Goal: Check status: Check status

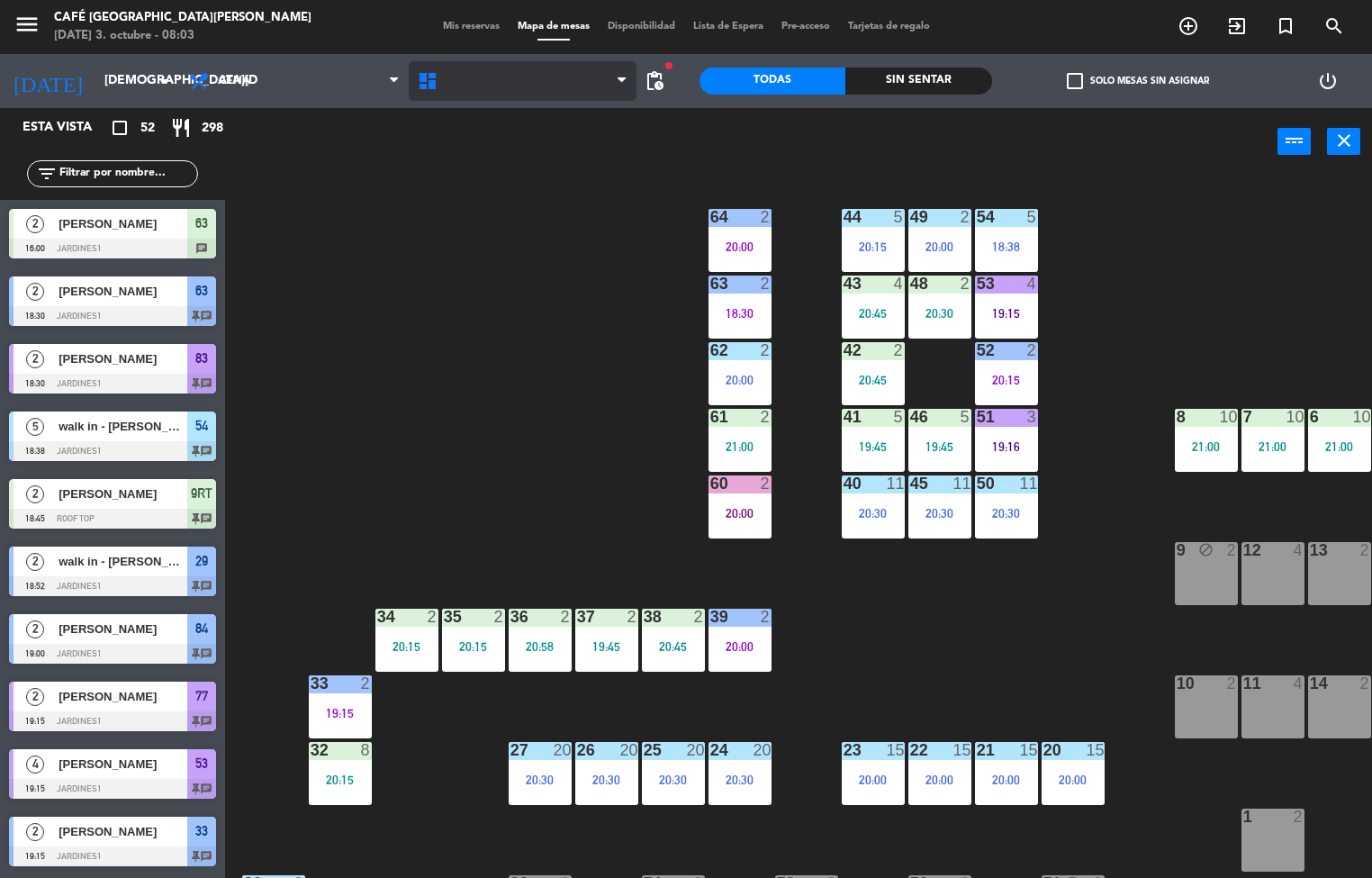
click at [475, 75] on span "Restaurante" at bounding box center [483, 81] width 80 height 12
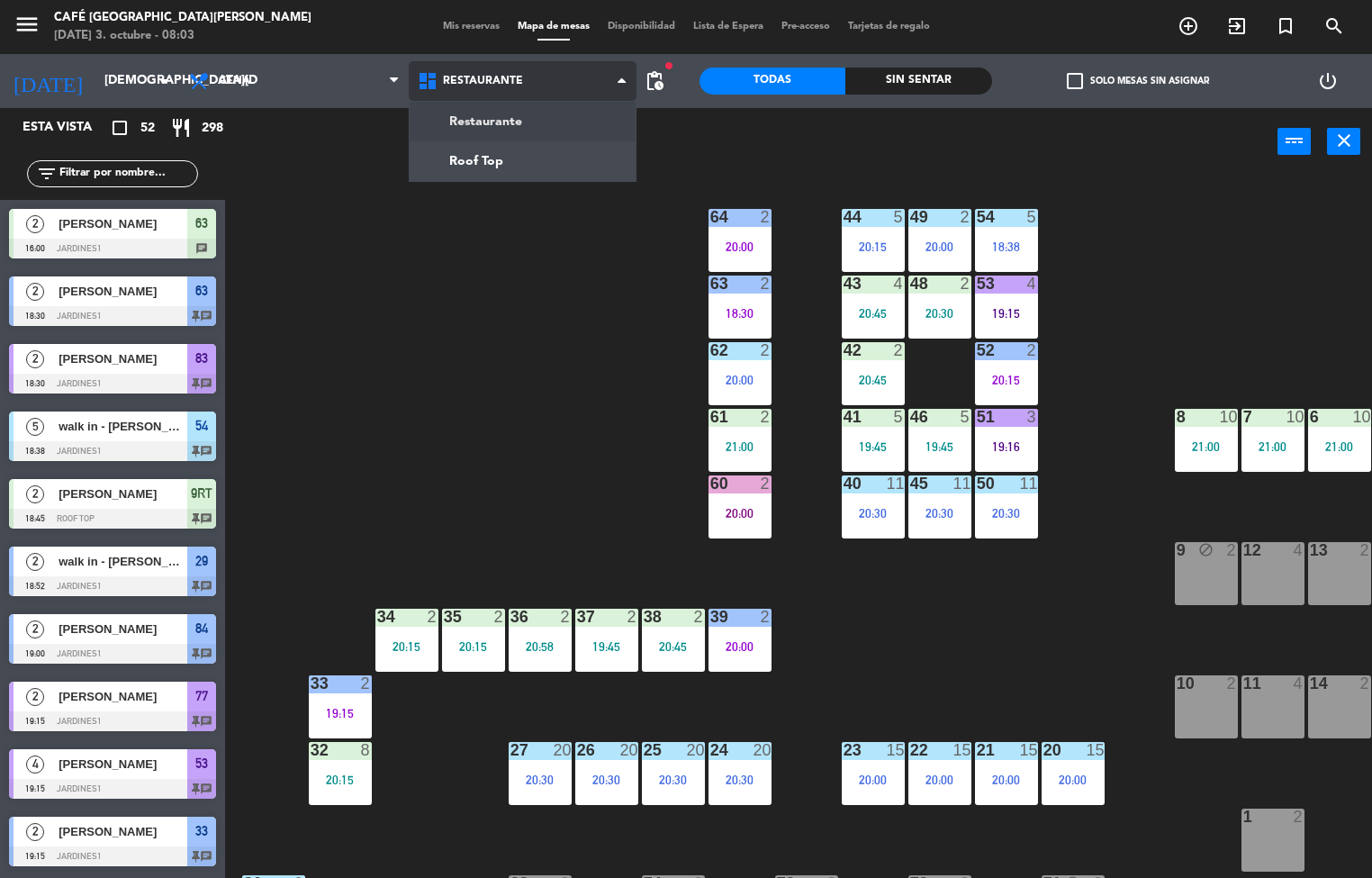
click at [500, 158] on ng-component "menu Café Museo [PERSON_NAME] [DATE] 3. octubre - 08:03 Mis reservas Mapa de me…" at bounding box center [686, 439] width 1372 height 879
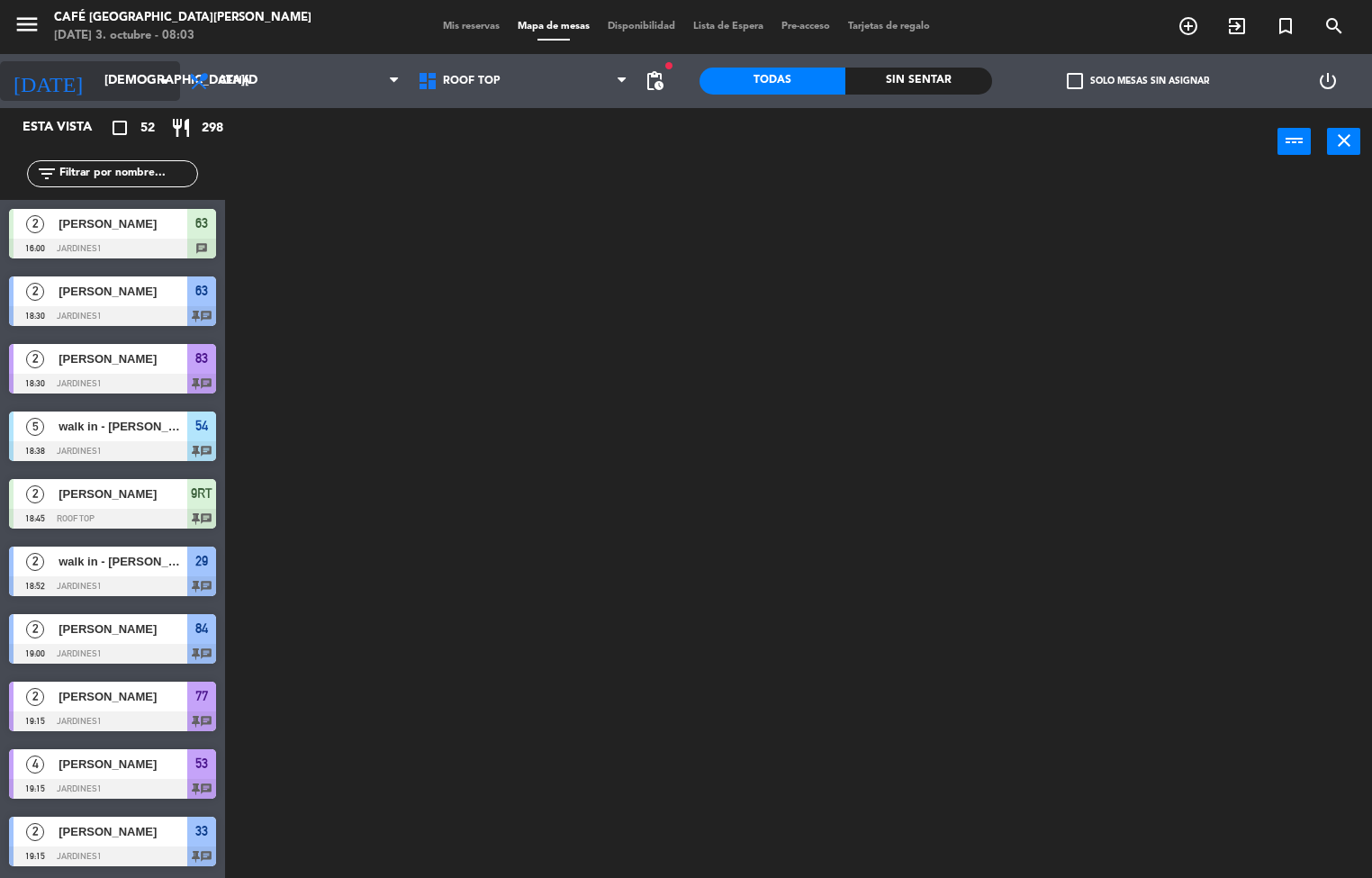
click at [144, 76] on input "[DEMOGRAPHIC_DATA][DATE]" at bounding box center [181, 81] width 171 height 32
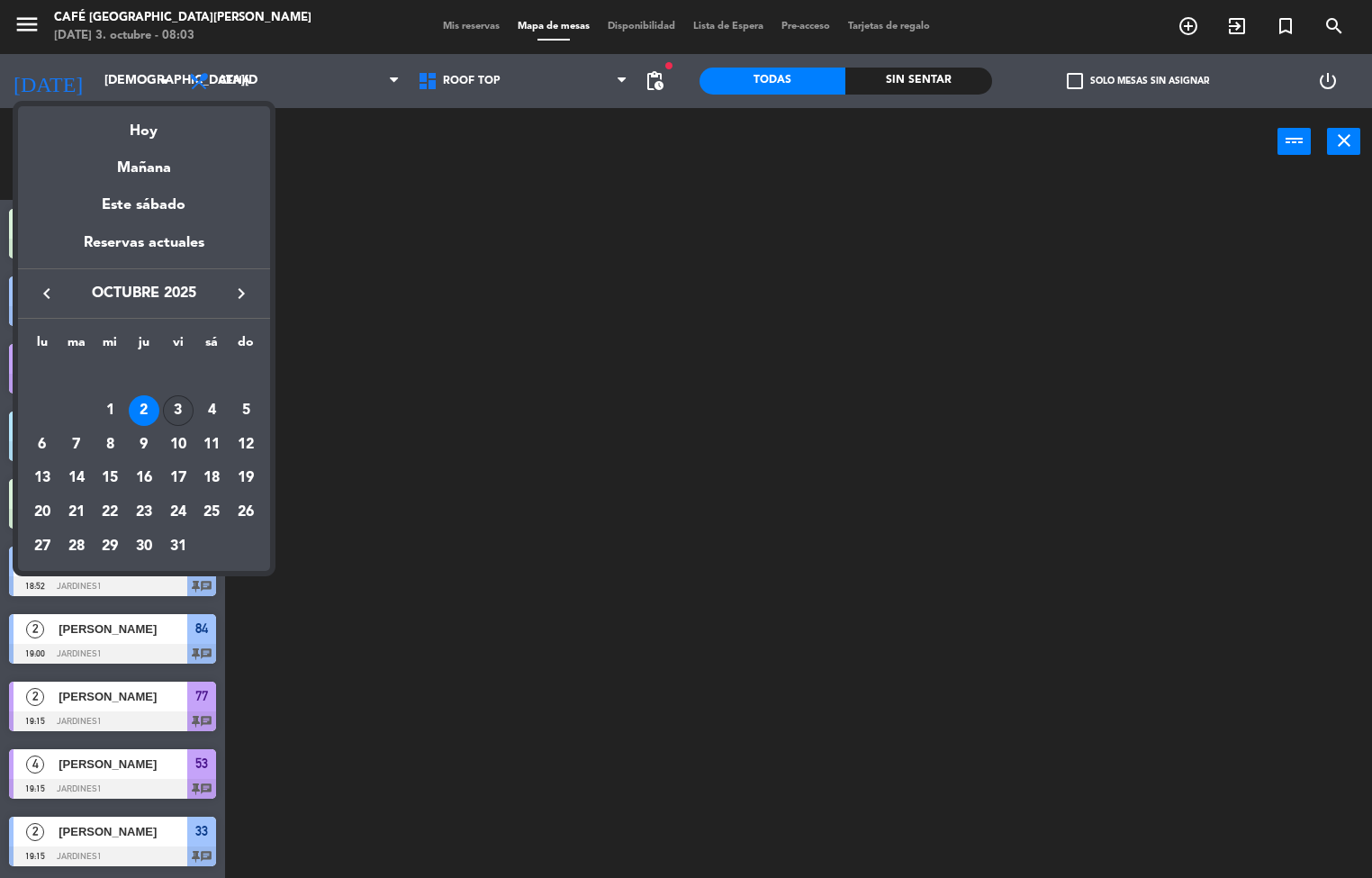
click at [176, 406] on div "3" at bounding box center [178, 411] width 30 height 30
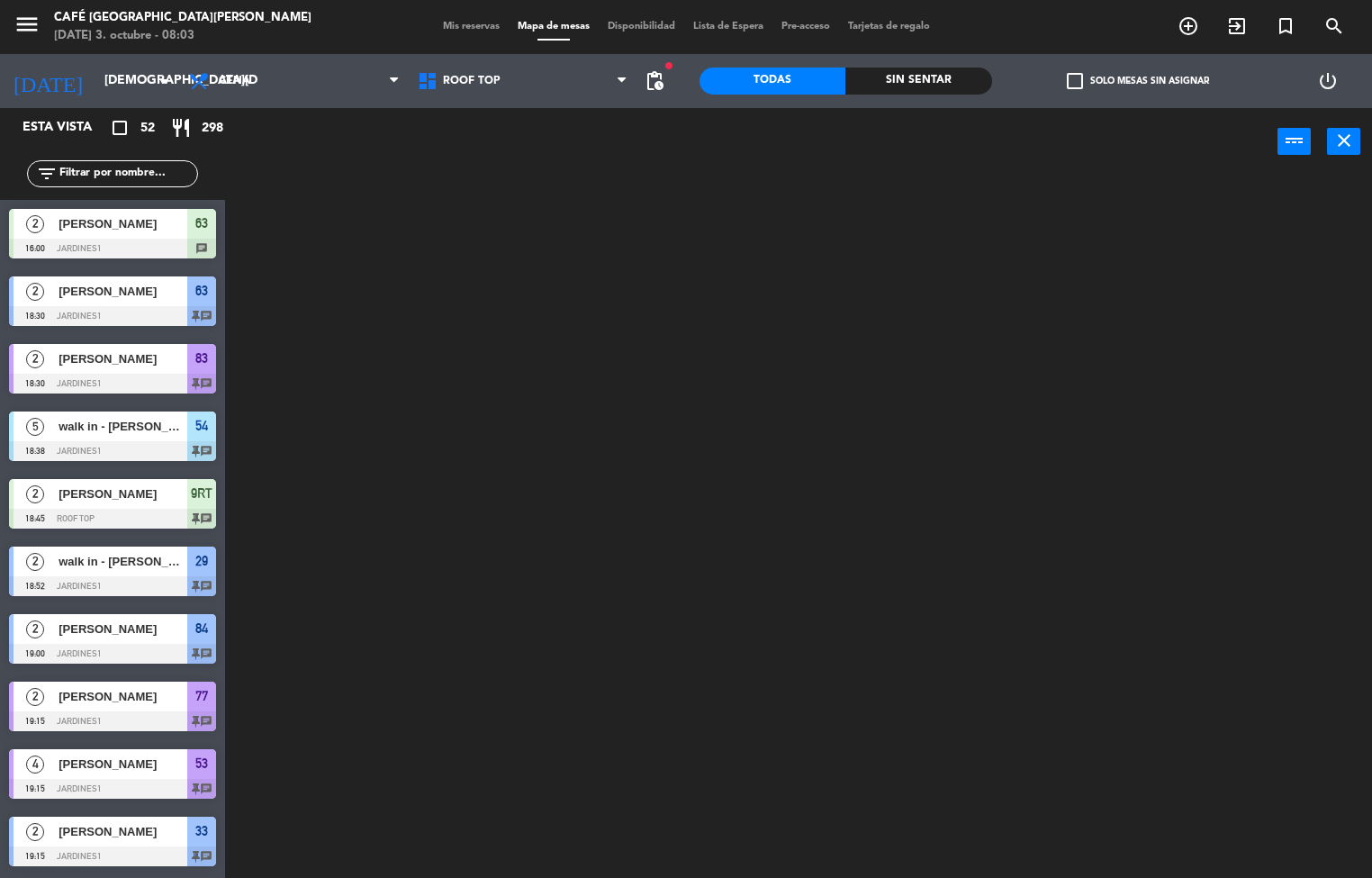
type input "[DATE]"
click at [203, 87] on icon at bounding box center [201, 81] width 26 height 22
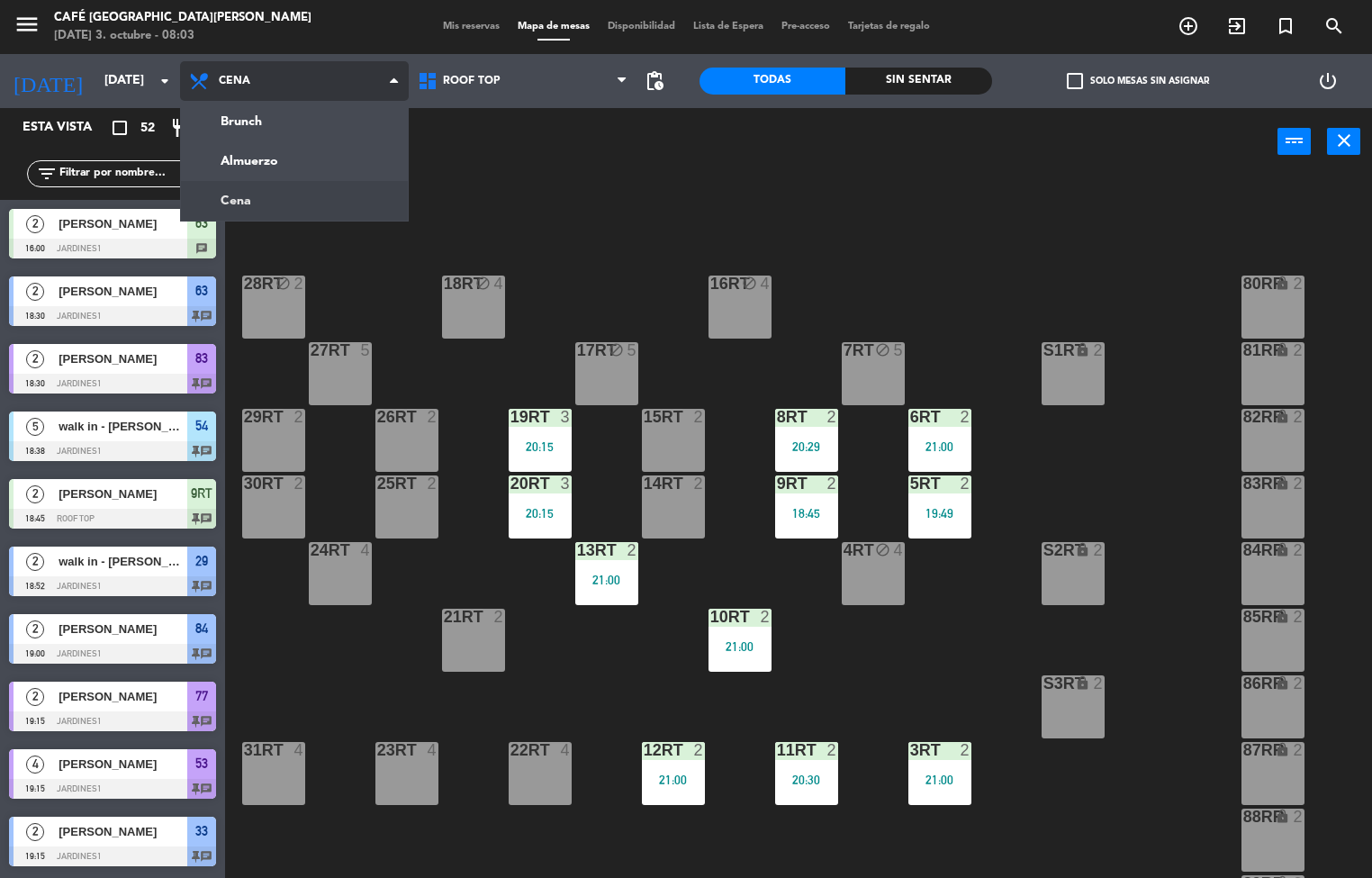
click at [280, 177] on ng-component "menu Café Museo [PERSON_NAME] [DATE] 3. octubre - 08:03 Mis reservas Mapa de me…" at bounding box center [686, 439] width 1372 height 879
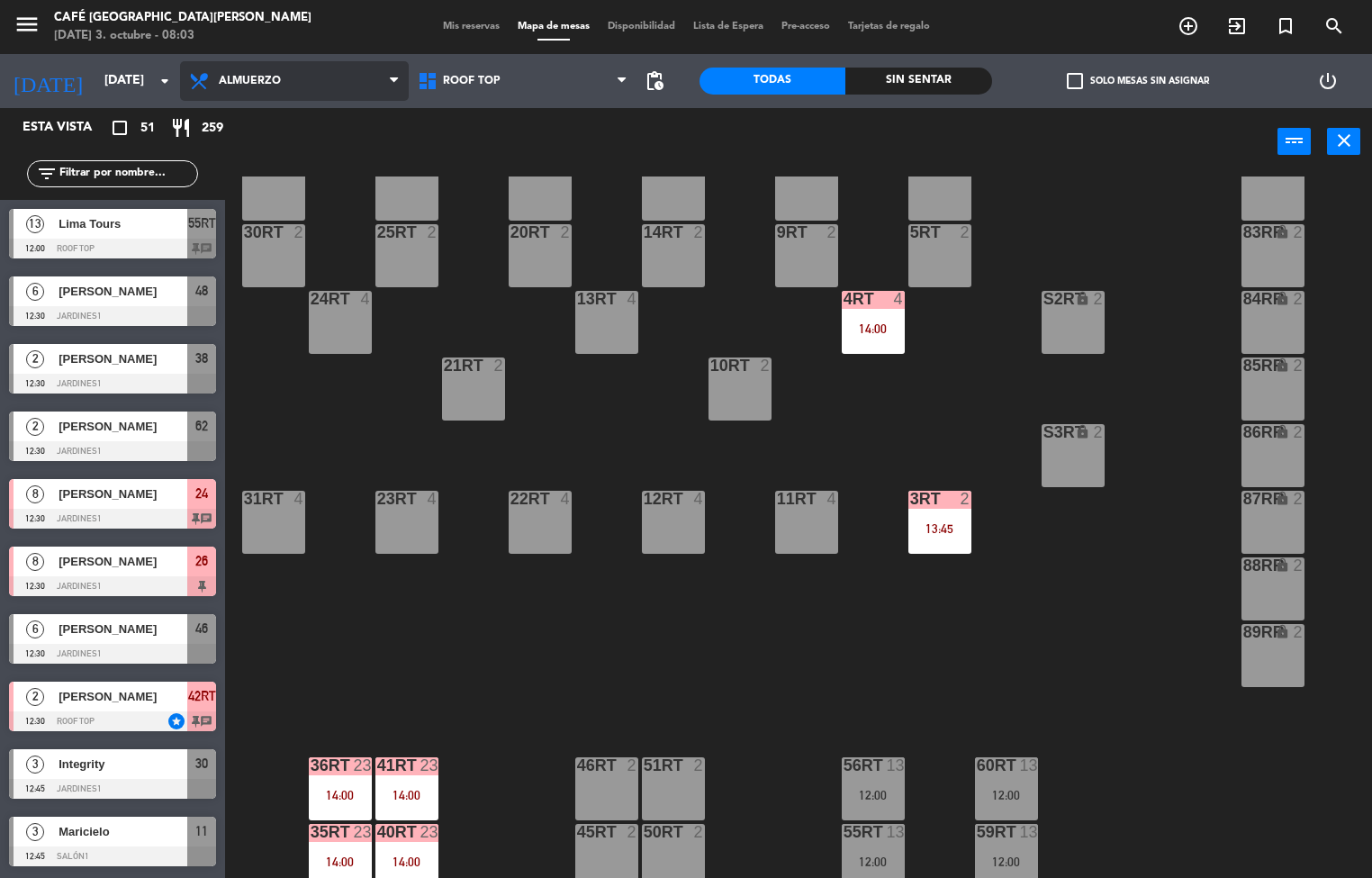
scroll to position [249, 0]
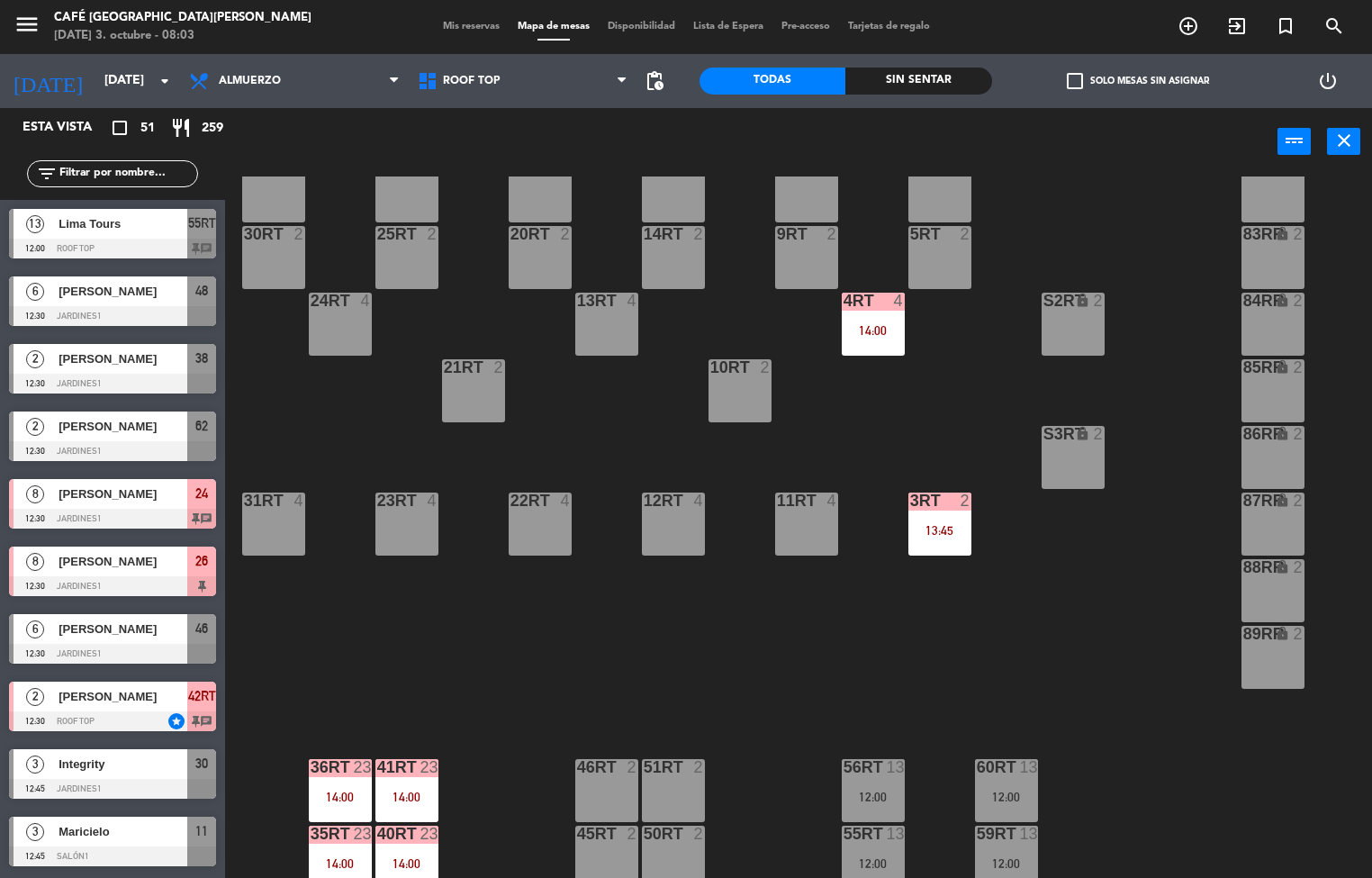
click at [876, 316] on div "4RT 4 14:00" at bounding box center [873, 324] width 63 height 63
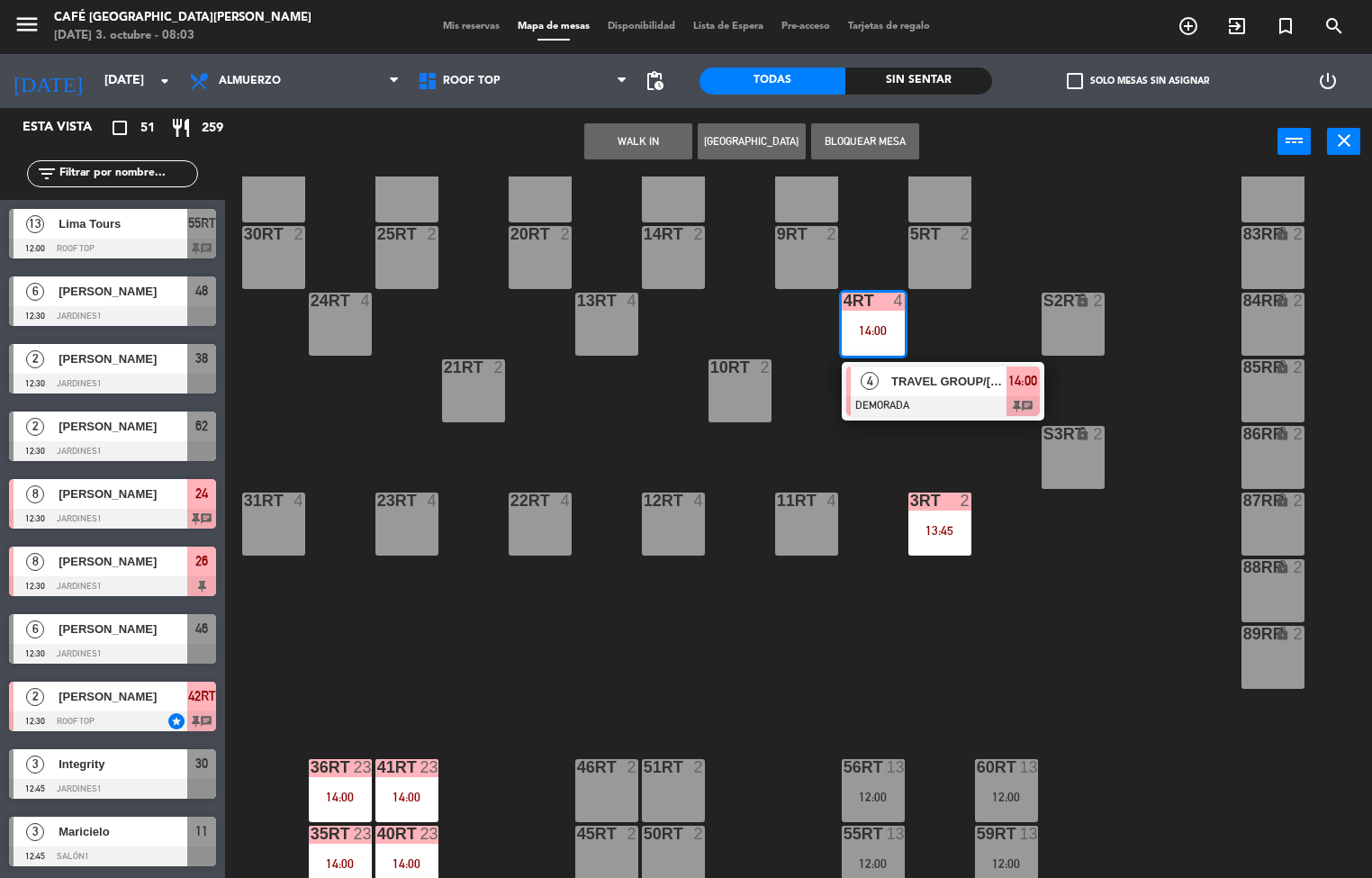
click at [948, 400] on div at bounding box center [943, 406] width 194 height 20
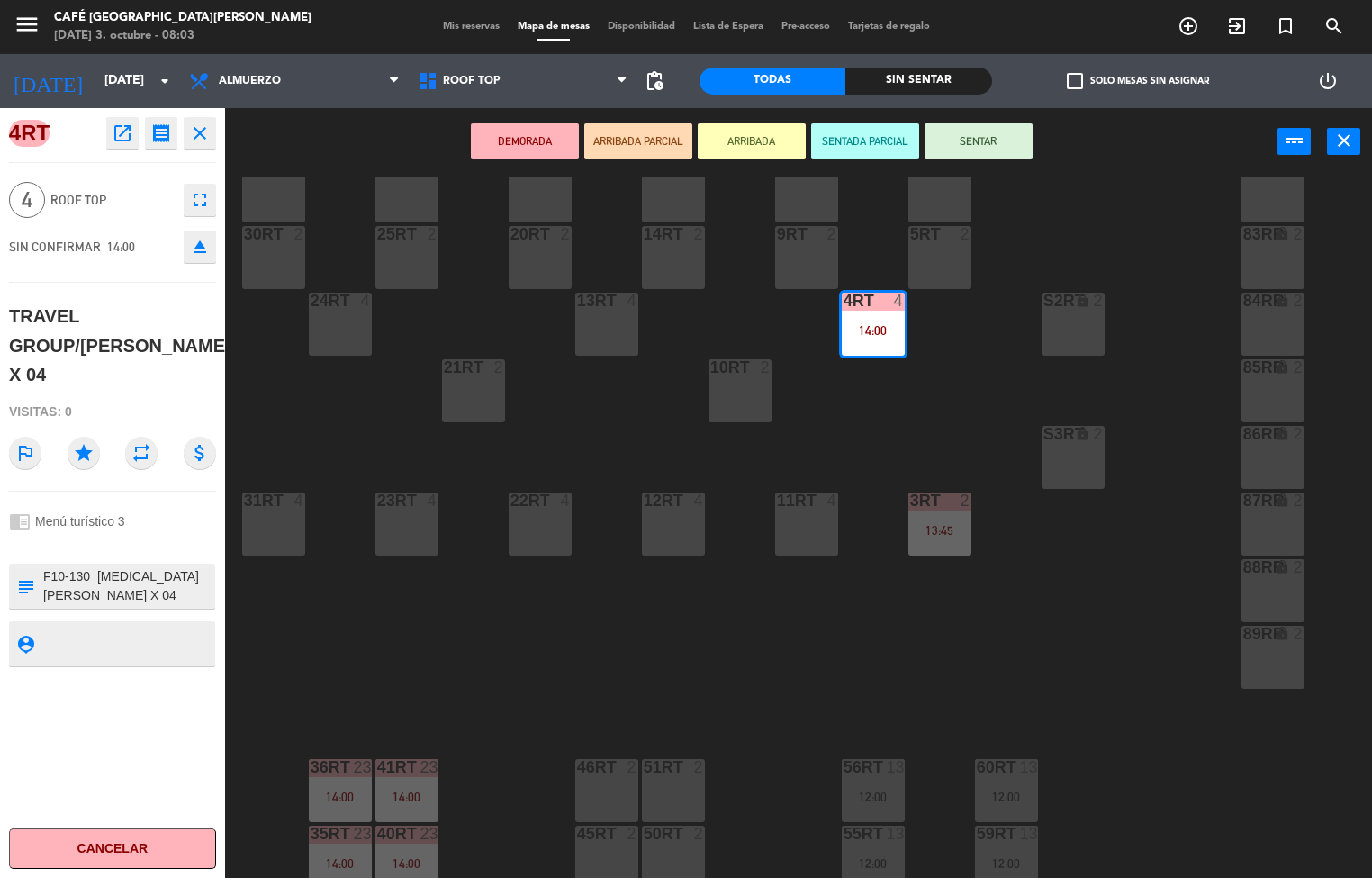
click at [1100, 698] on div "18RT 4 16RT 4 28RT 2 80RR lock 2 27RT 5 7RT 5 S1RT lock 2 17RT 5 81RR lock 2 29…" at bounding box center [805, 528] width 1133 height 703
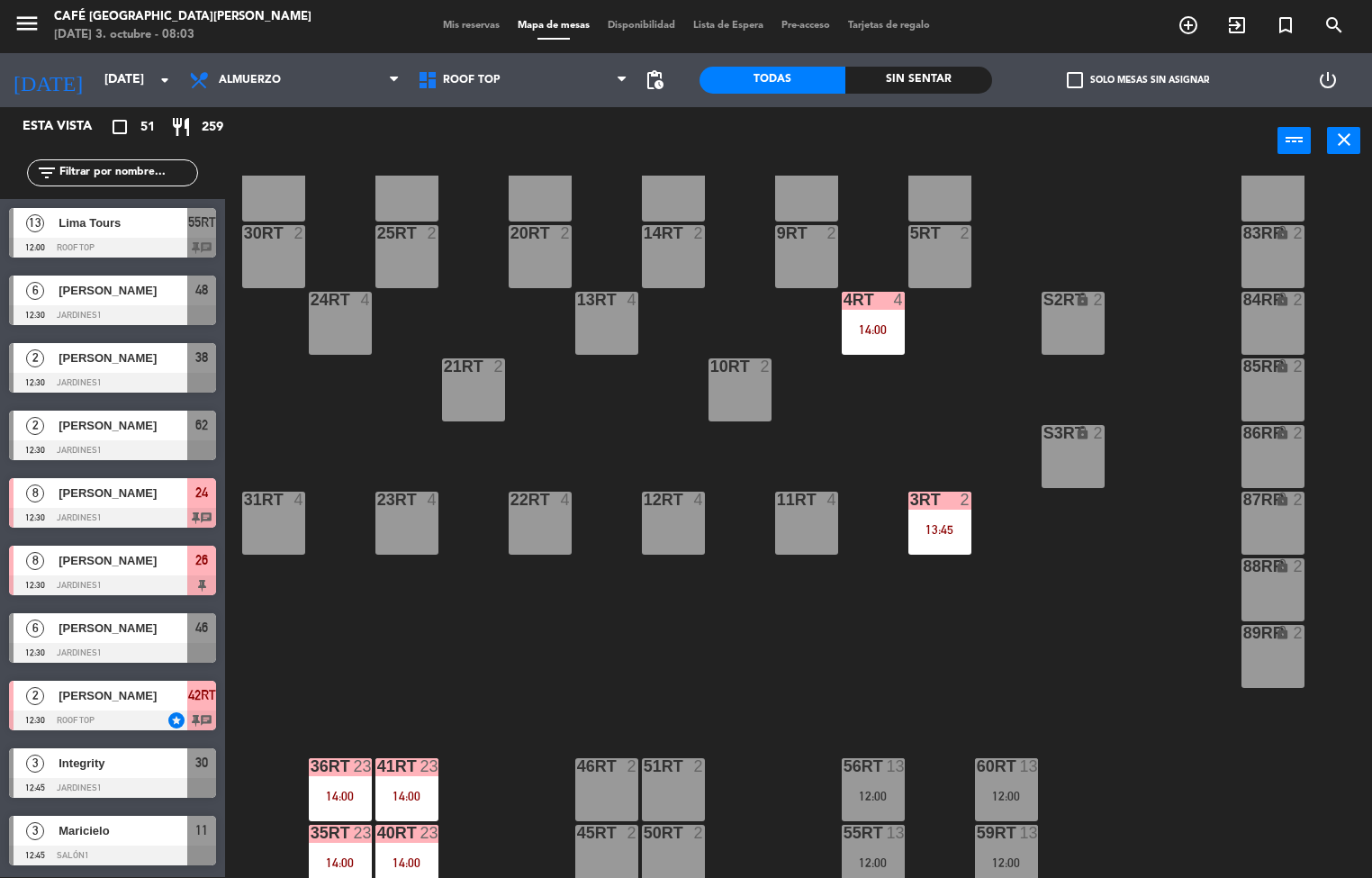
scroll to position [267, 0]
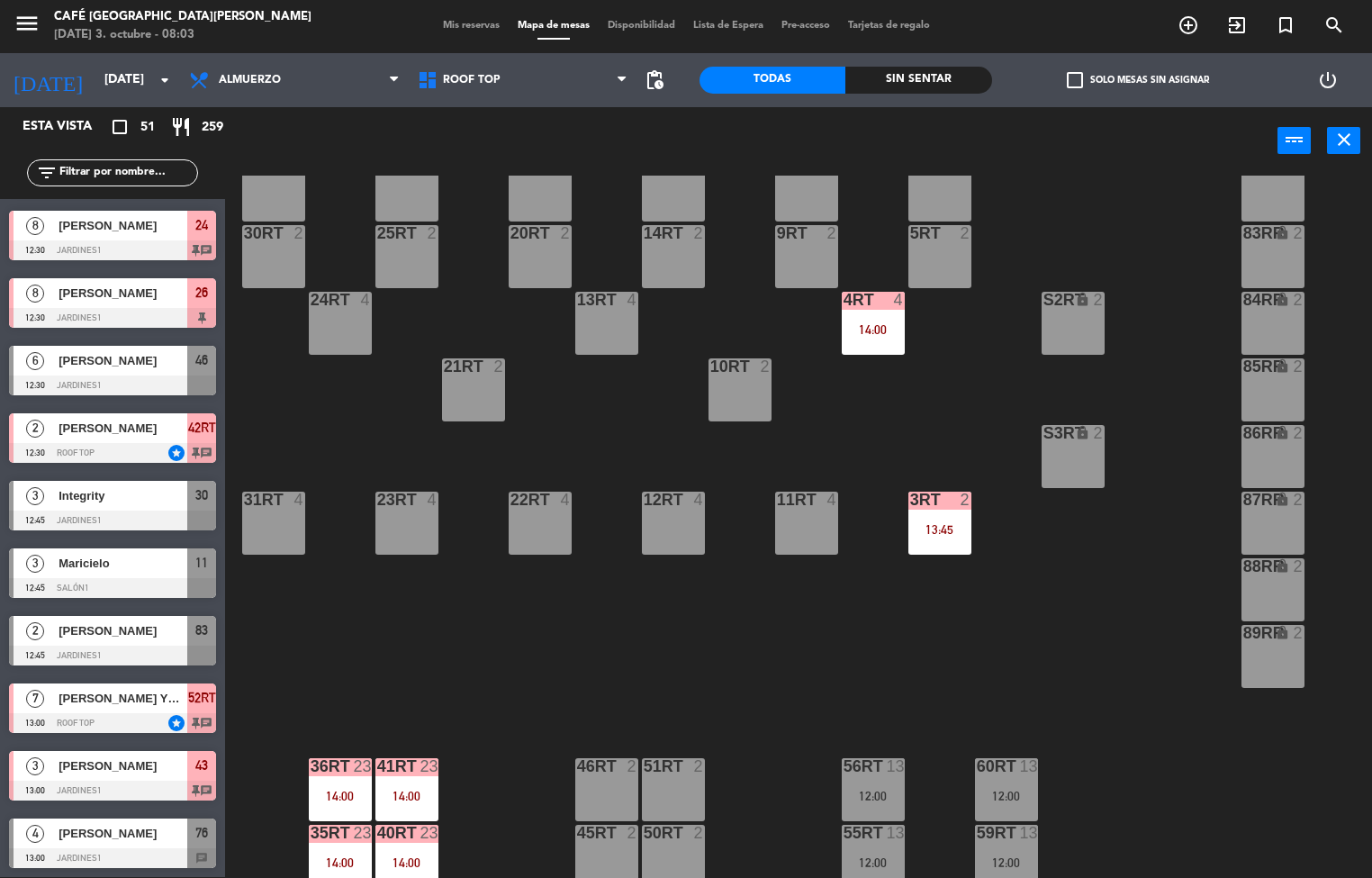
click at [936, 514] on div "3RT 2 13:45" at bounding box center [940, 523] width 63 height 63
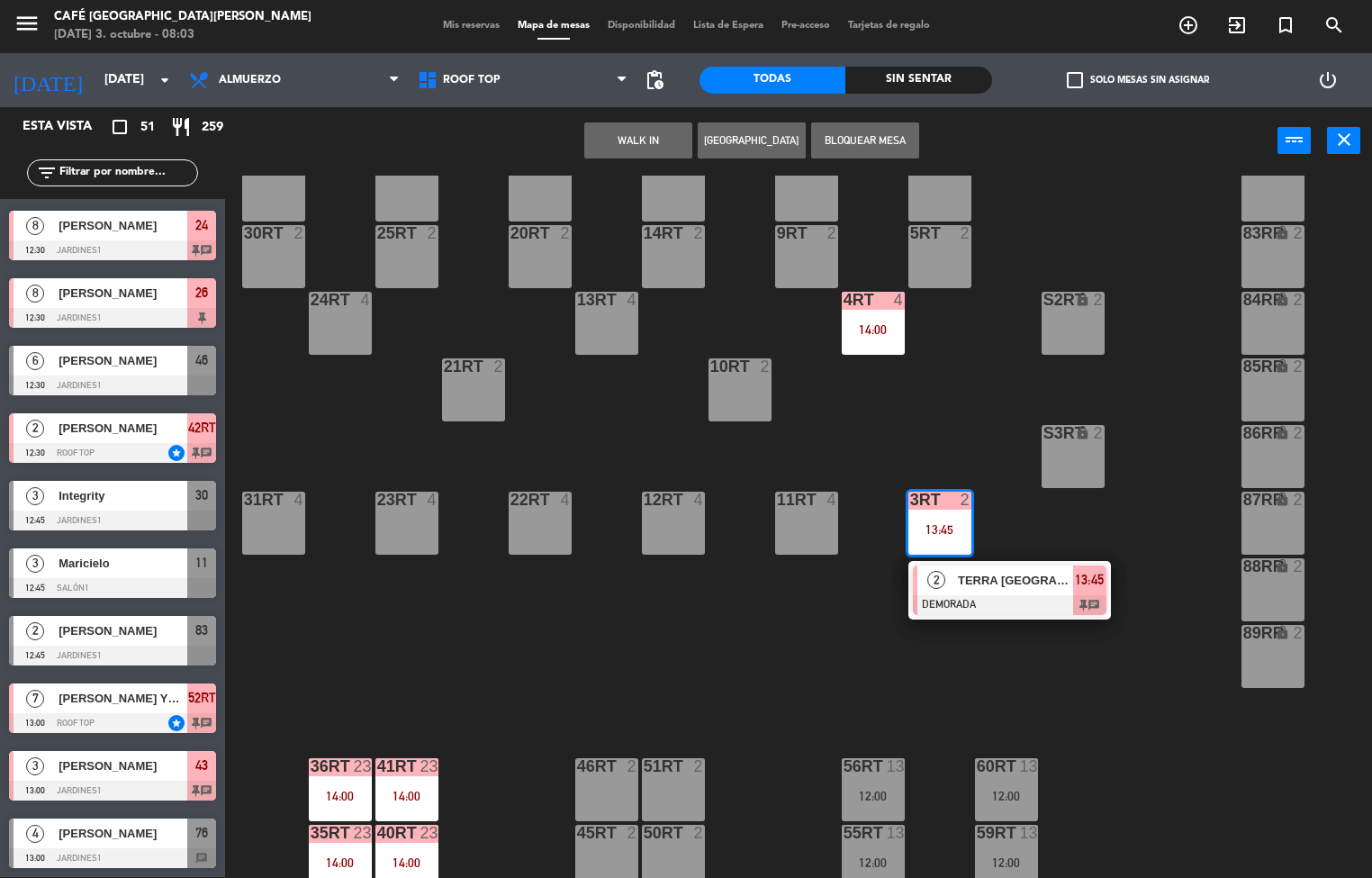
click at [1019, 584] on span "TERRA [GEOGRAPHIC_DATA]" at bounding box center [1015, 580] width 115 height 19
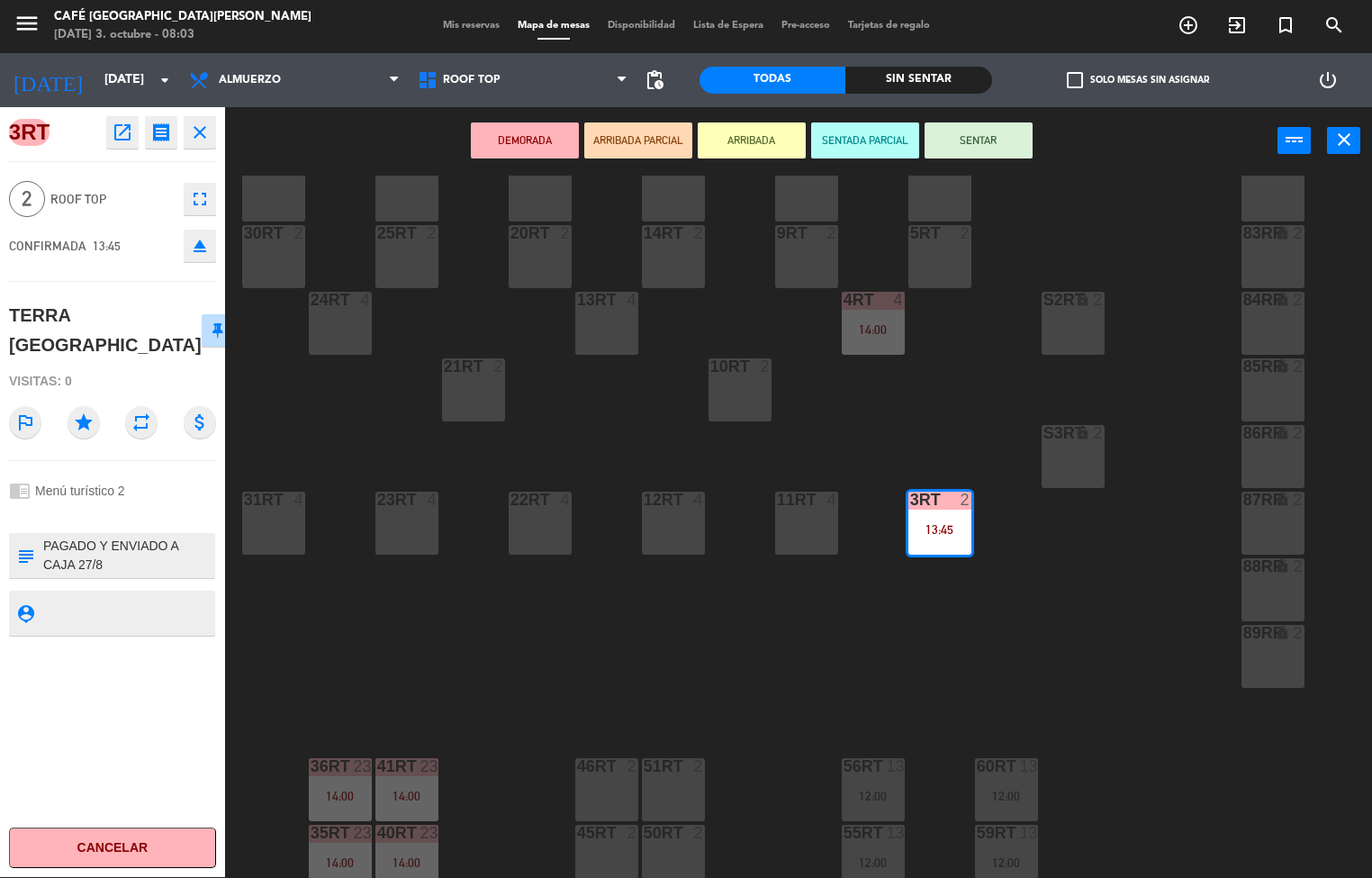
click at [1092, 628] on div "18RT 4 16RT 4 28RT 2 80RR lock 2 27RT 5 7RT 5 S1RT lock 2 17RT 5 81RR lock 2 29…" at bounding box center [805, 527] width 1133 height 703
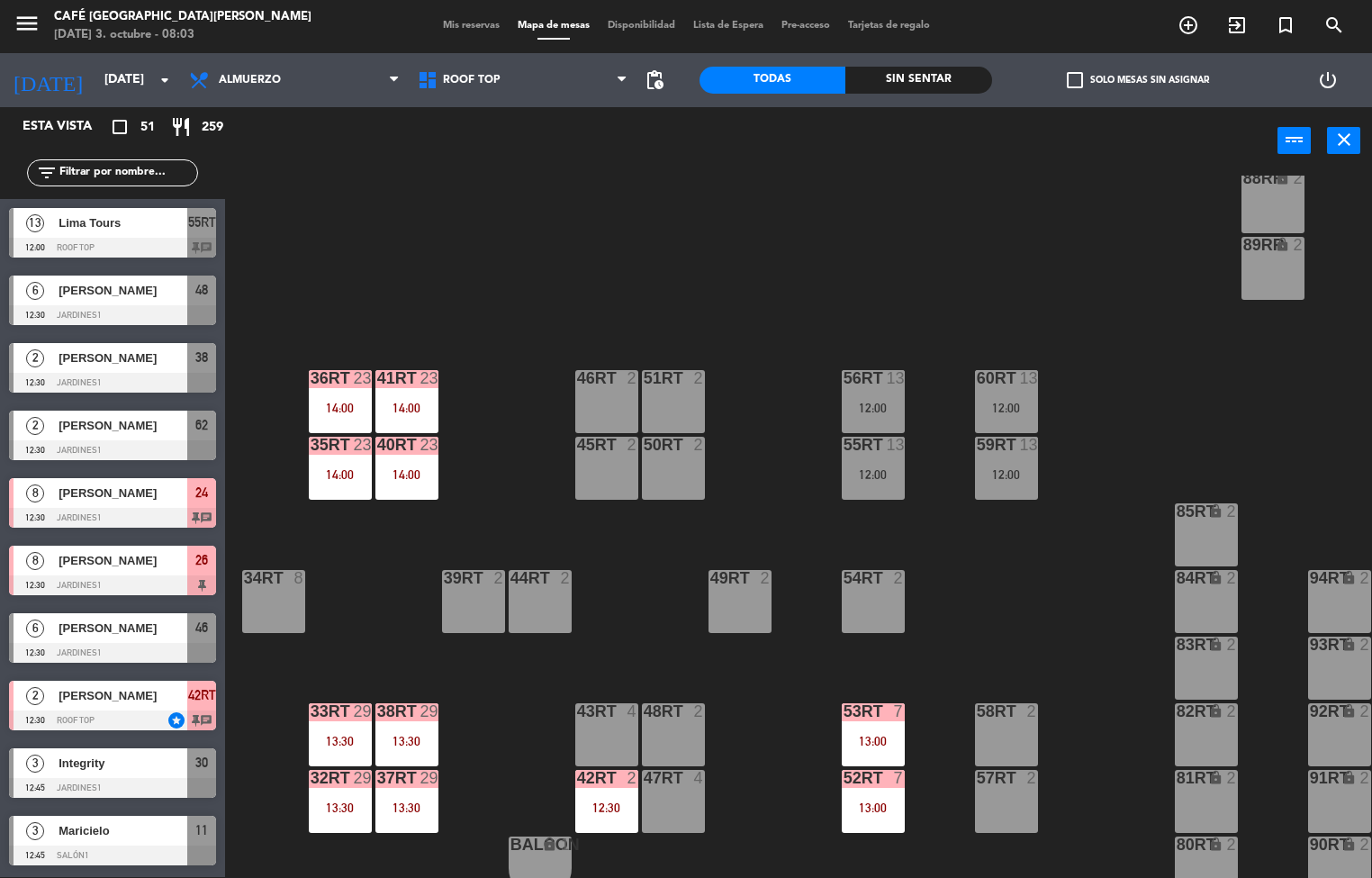
scroll to position [668, 0]
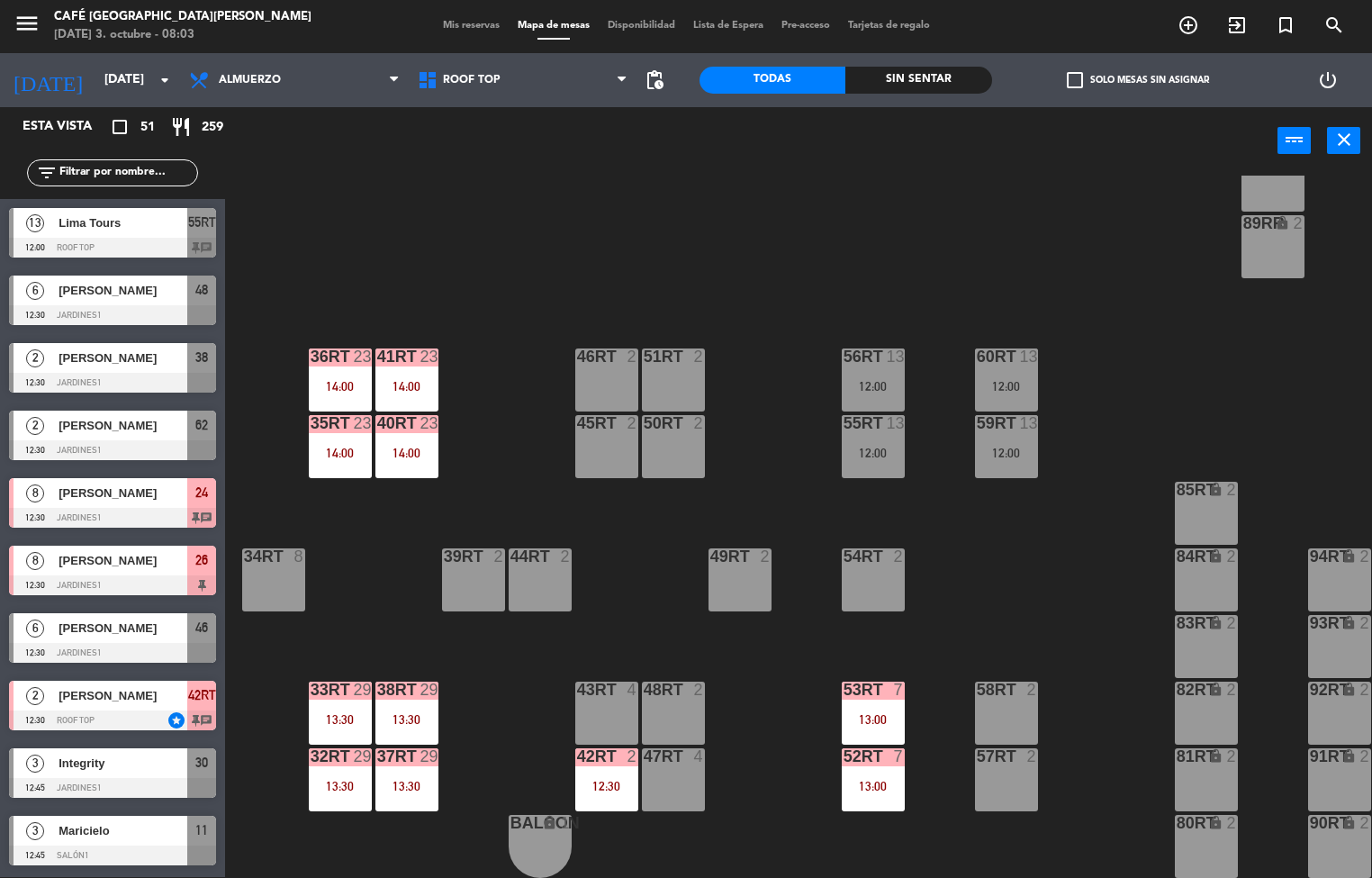
click at [858, 698] on div "53RT 7 13:00" at bounding box center [873, 713] width 63 height 63
click at [1099, 684] on div "18RT 4 16RT 4 28RT 2 80RR lock 2 27RT 5 7RT 5 S1RT lock 2 17RT 5 81RR lock 2 29…" at bounding box center [805, 527] width 1133 height 703
click at [898, 682] on div "7" at bounding box center [898, 690] width 10 height 16
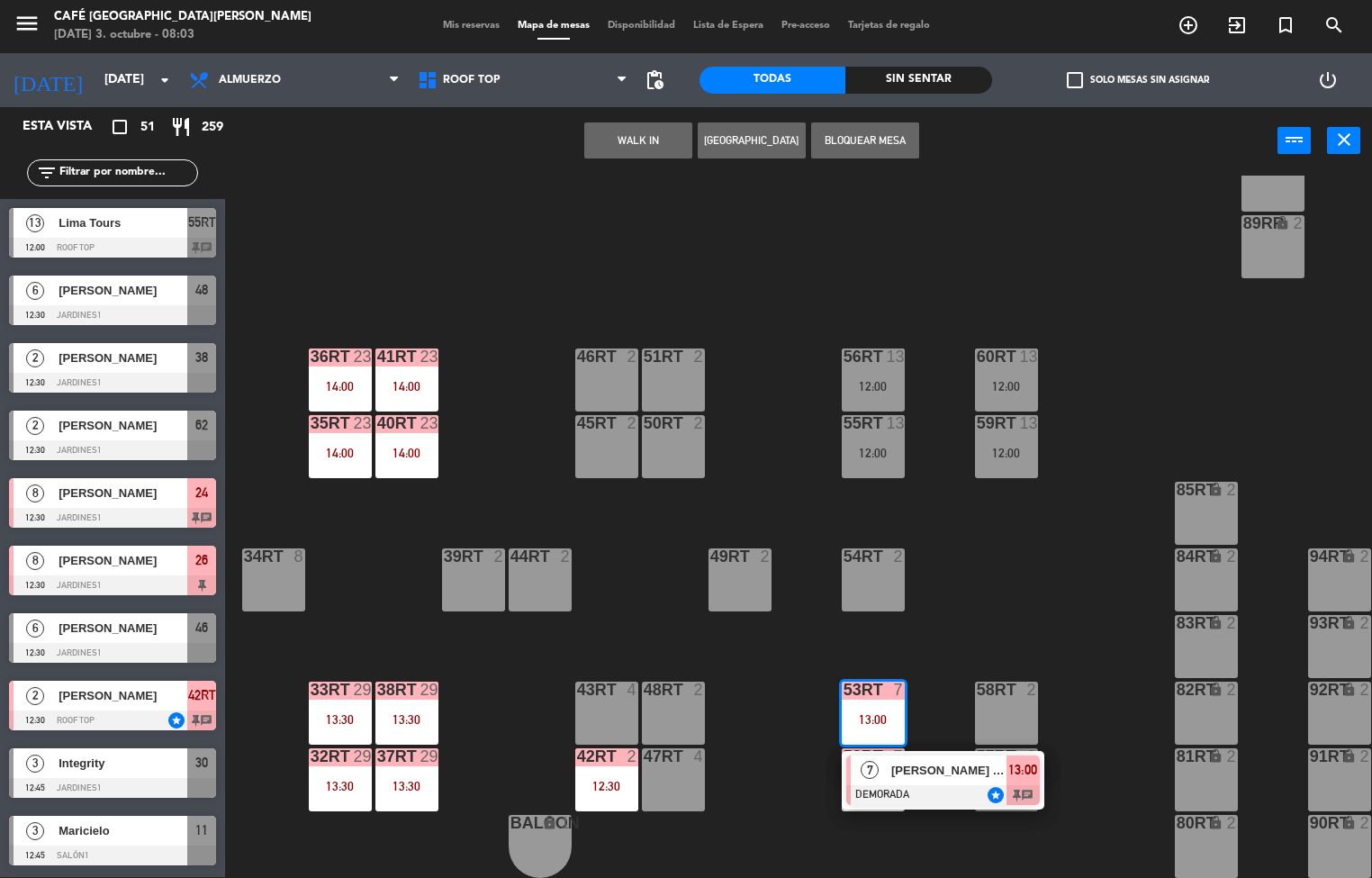
click at [871, 713] on div "13:00" at bounding box center [873, 719] width 63 height 12
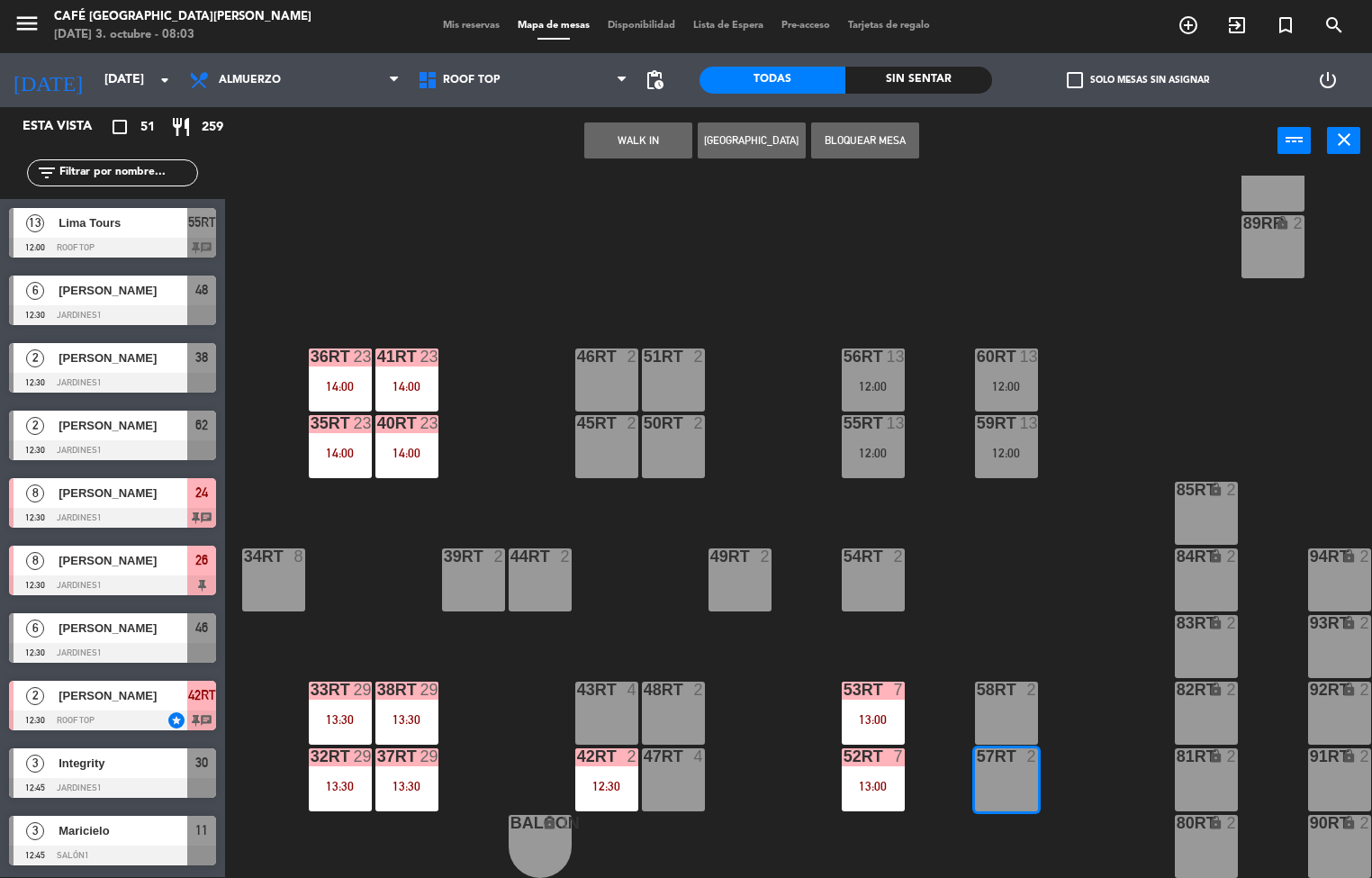
click at [884, 682] on div at bounding box center [873, 690] width 29 height 16
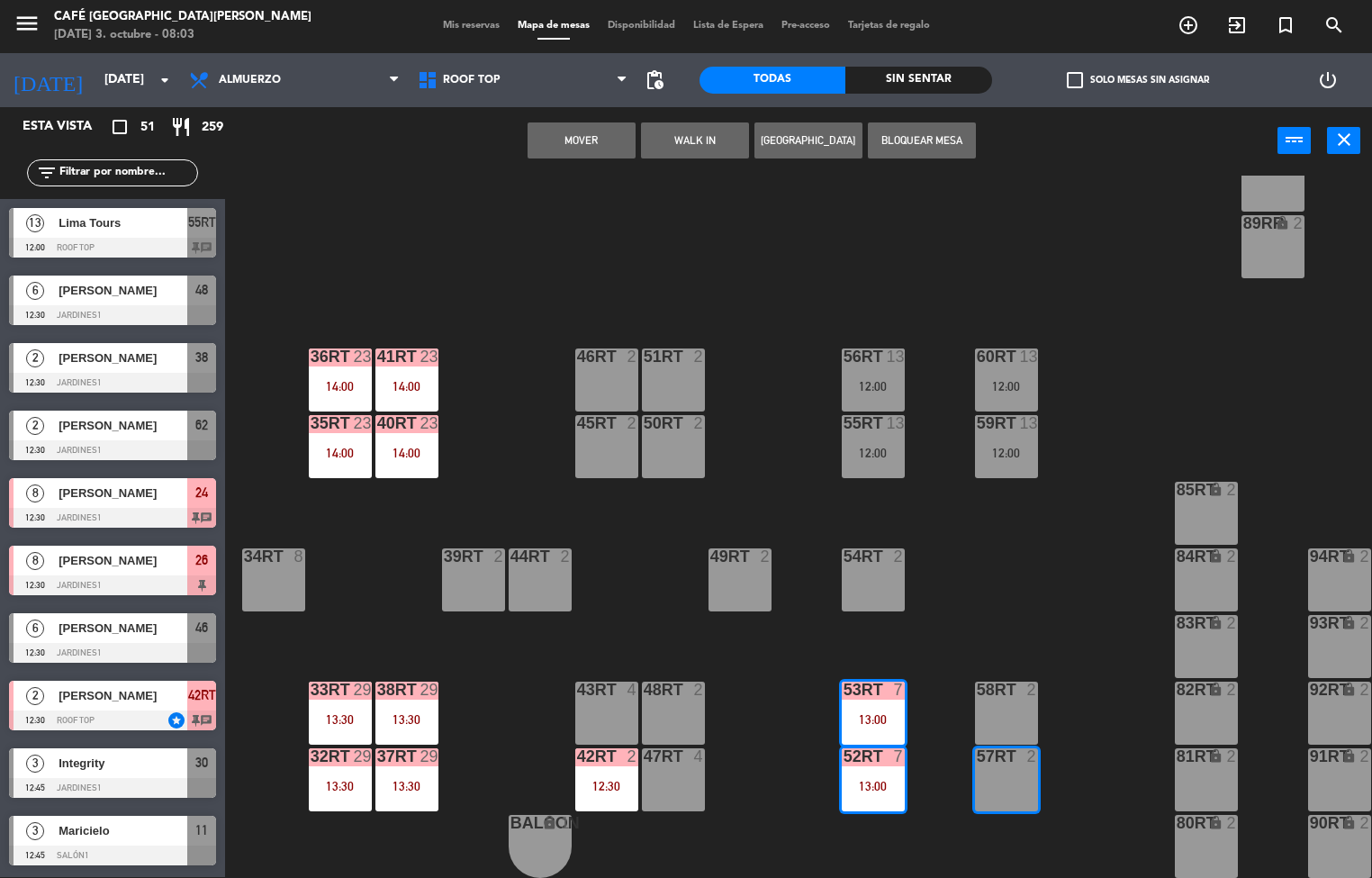
click at [865, 682] on div at bounding box center [873, 690] width 29 height 16
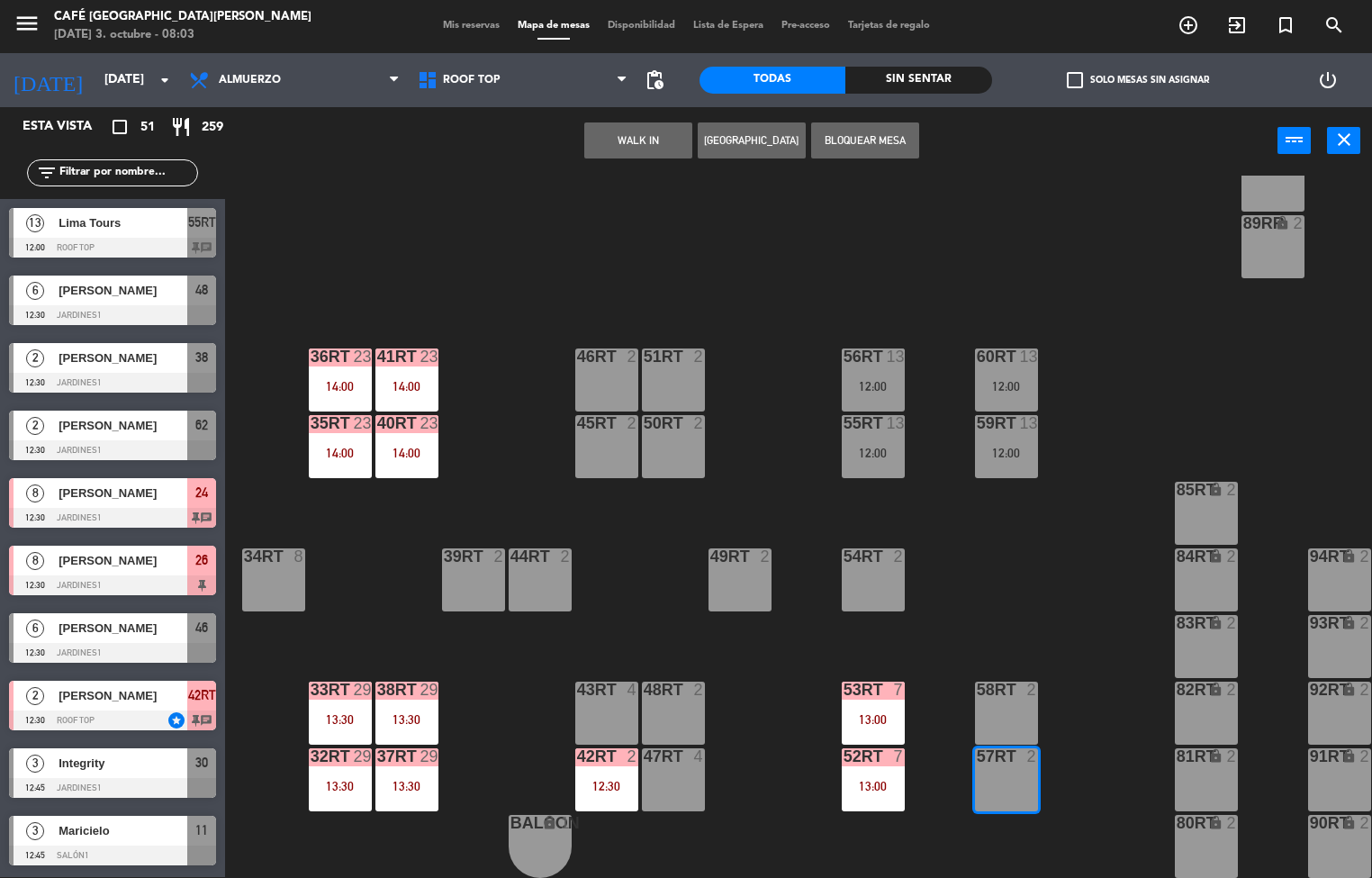
click at [879, 780] on div "13:00" at bounding box center [873, 786] width 63 height 12
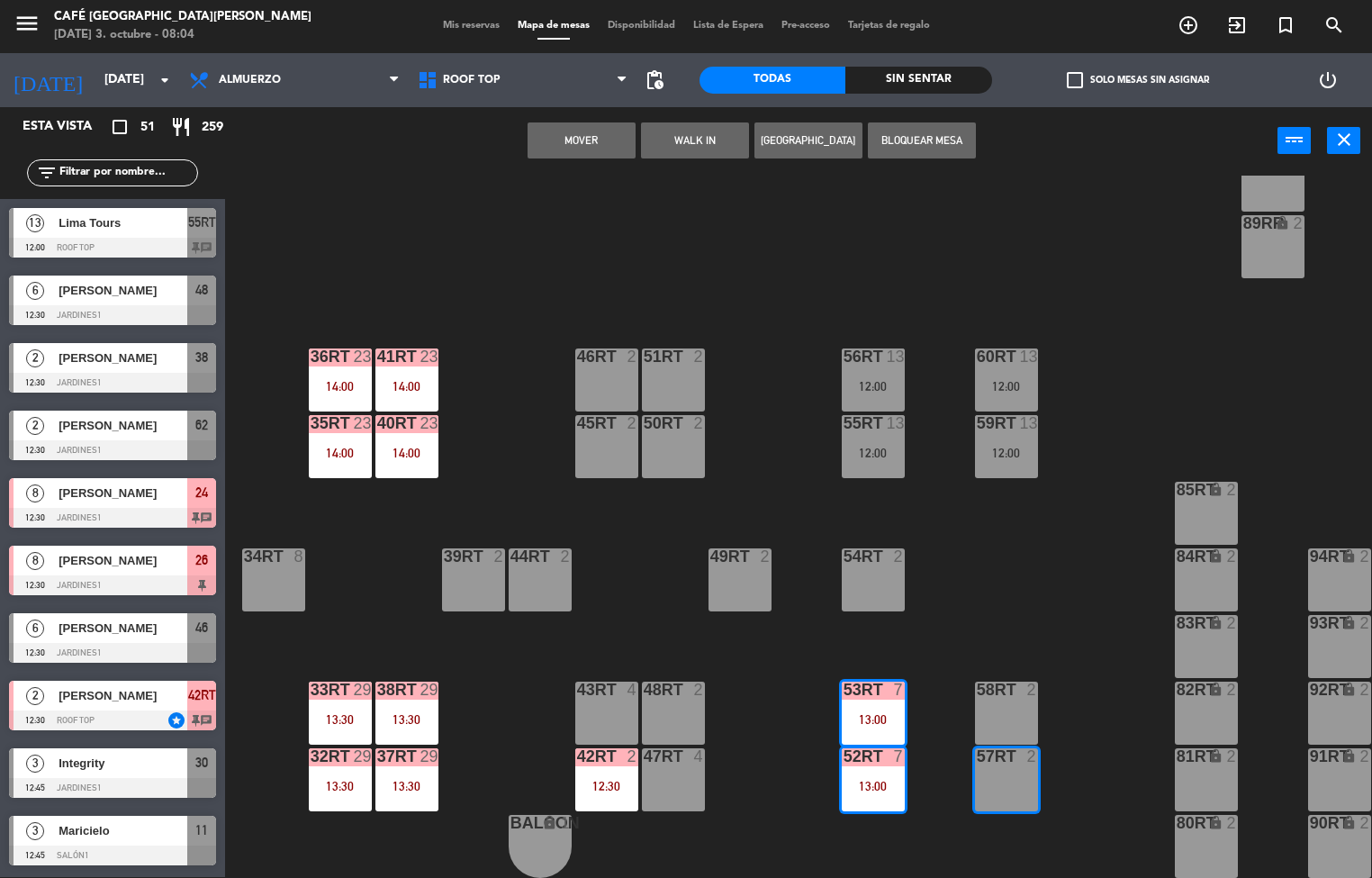
click at [1094, 706] on div "18RT 4 16RT 4 28RT 2 80RR lock 2 27RT 5 7RT 5 S1RT lock 2 17RT 5 81RR lock 2 29…" at bounding box center [805, 527] width 1133 height 703
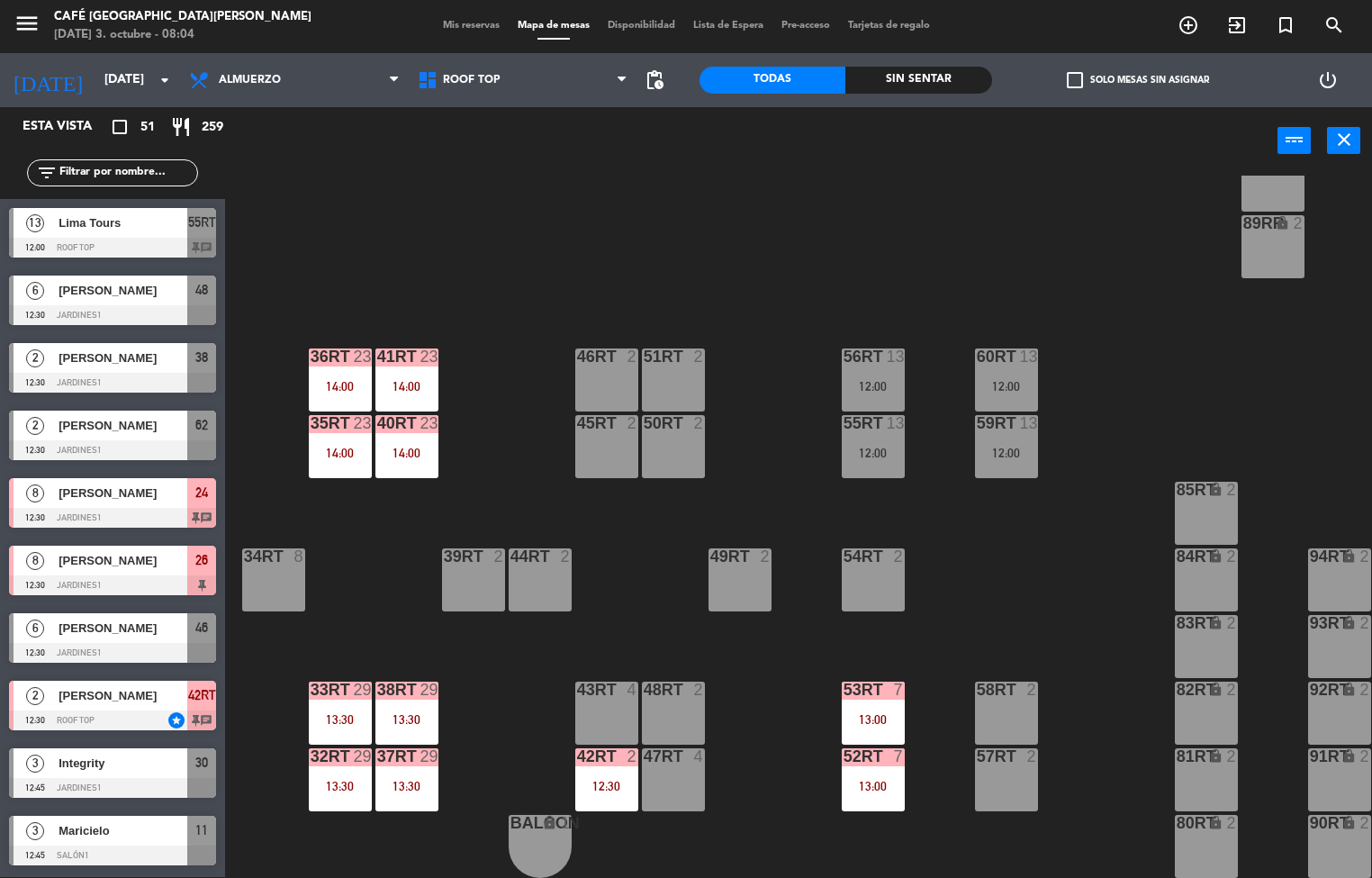
click at [890, 698] on div "53RT 7 13:00" at bounding box center [873, 713] width 63 height 63
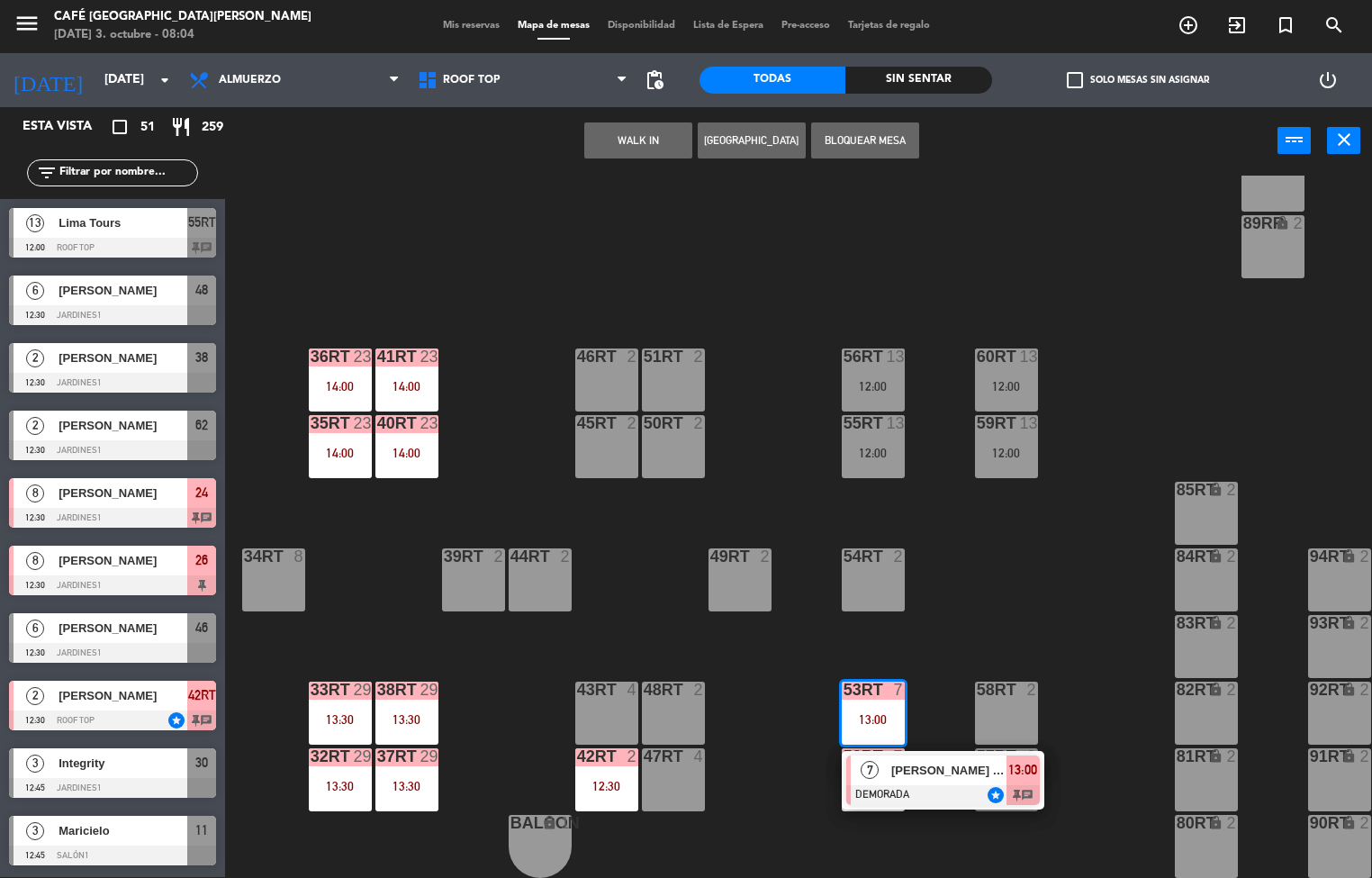
click at [937, 762] on span "[PERSON_NAME] YUCA [PERSON_NAME]" at bounding box center [949, 771] width 115 height 19
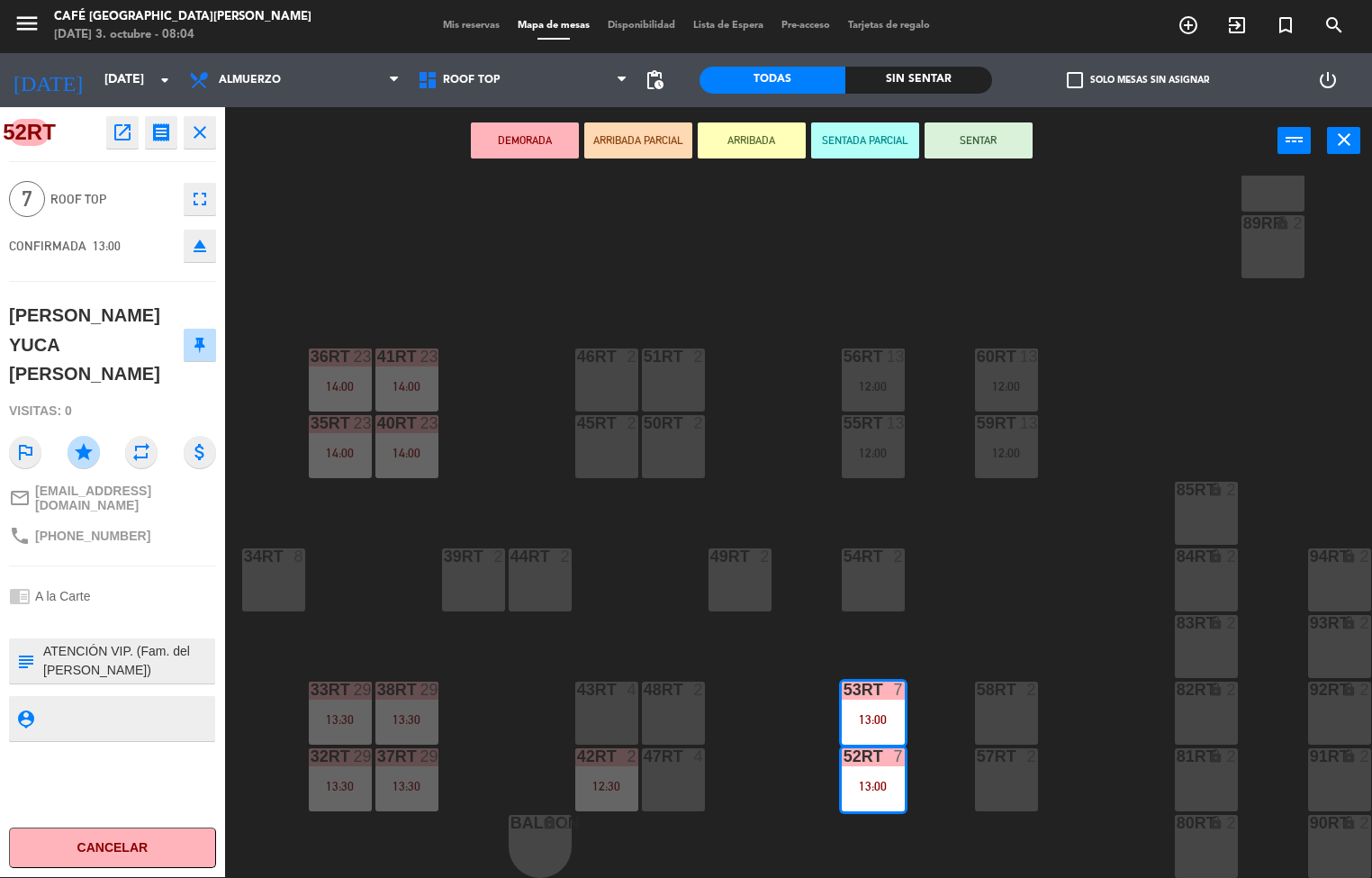
click at [1119, 673] on div "18RT 4 16RT 4 28RT 2 80RR lock 2 27RT 5 7RT 5 S1RT lock 2 17RT 5 81RR lock 2 29…" at bounding box center [805, 527] width 1133 height 703
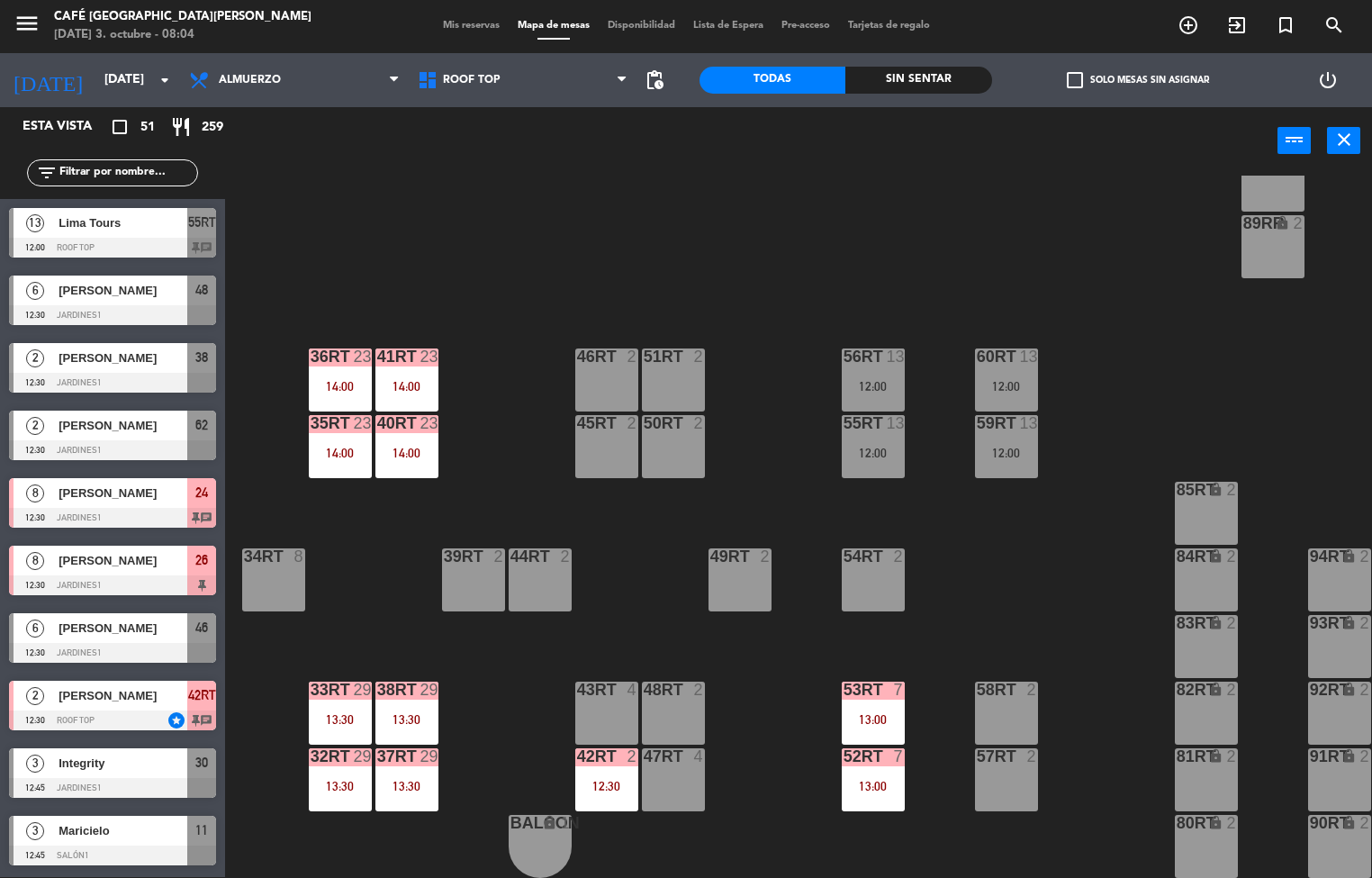
scroll to position [1, 0]
click at [867, 362] on div "56RT 13 12:00" at bounding box center [873, 380] width 63 height 63
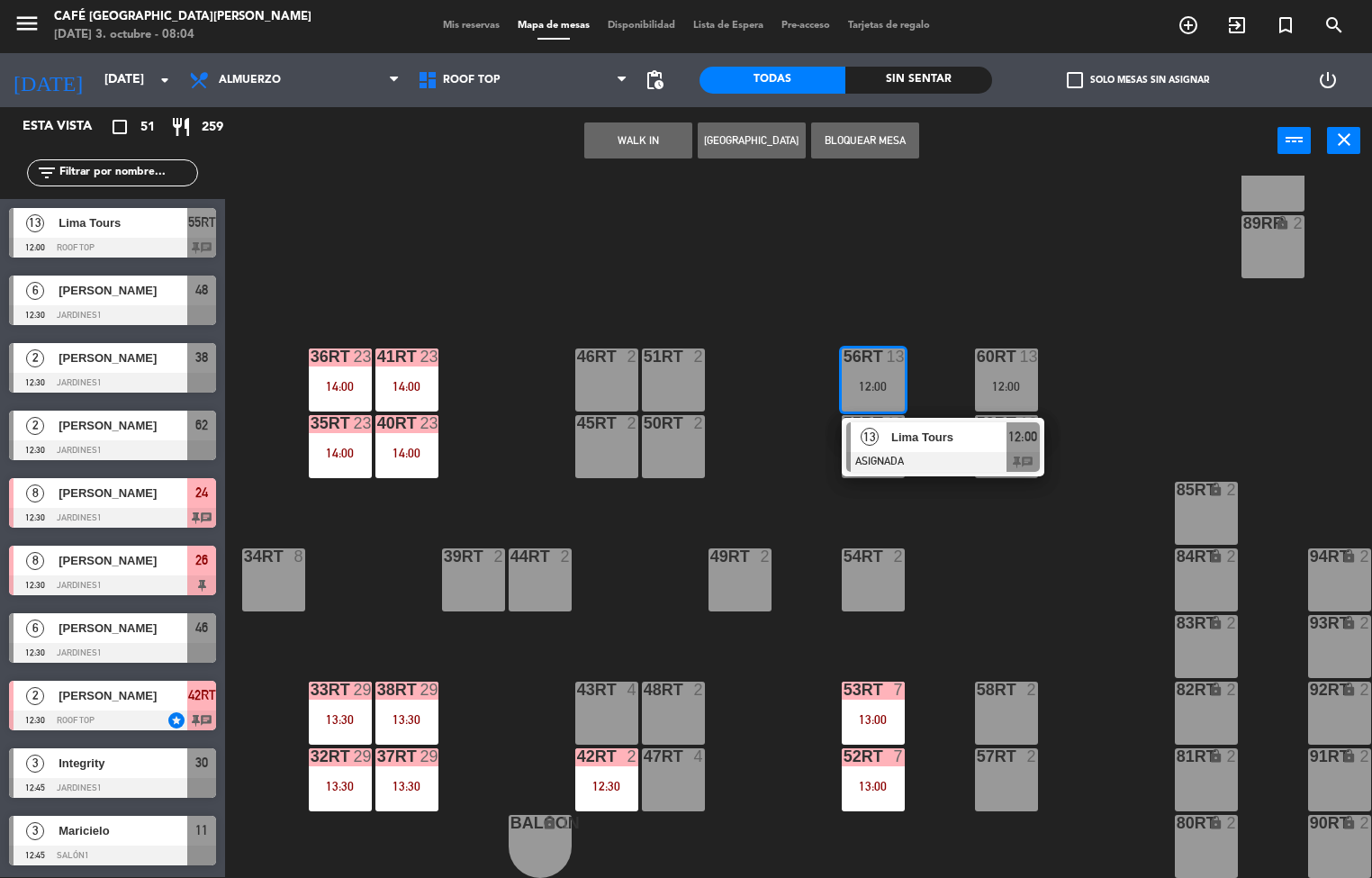
click at [949, 431] on span "Lima Tours" at bounding box center [949, 438] width 115 height 19
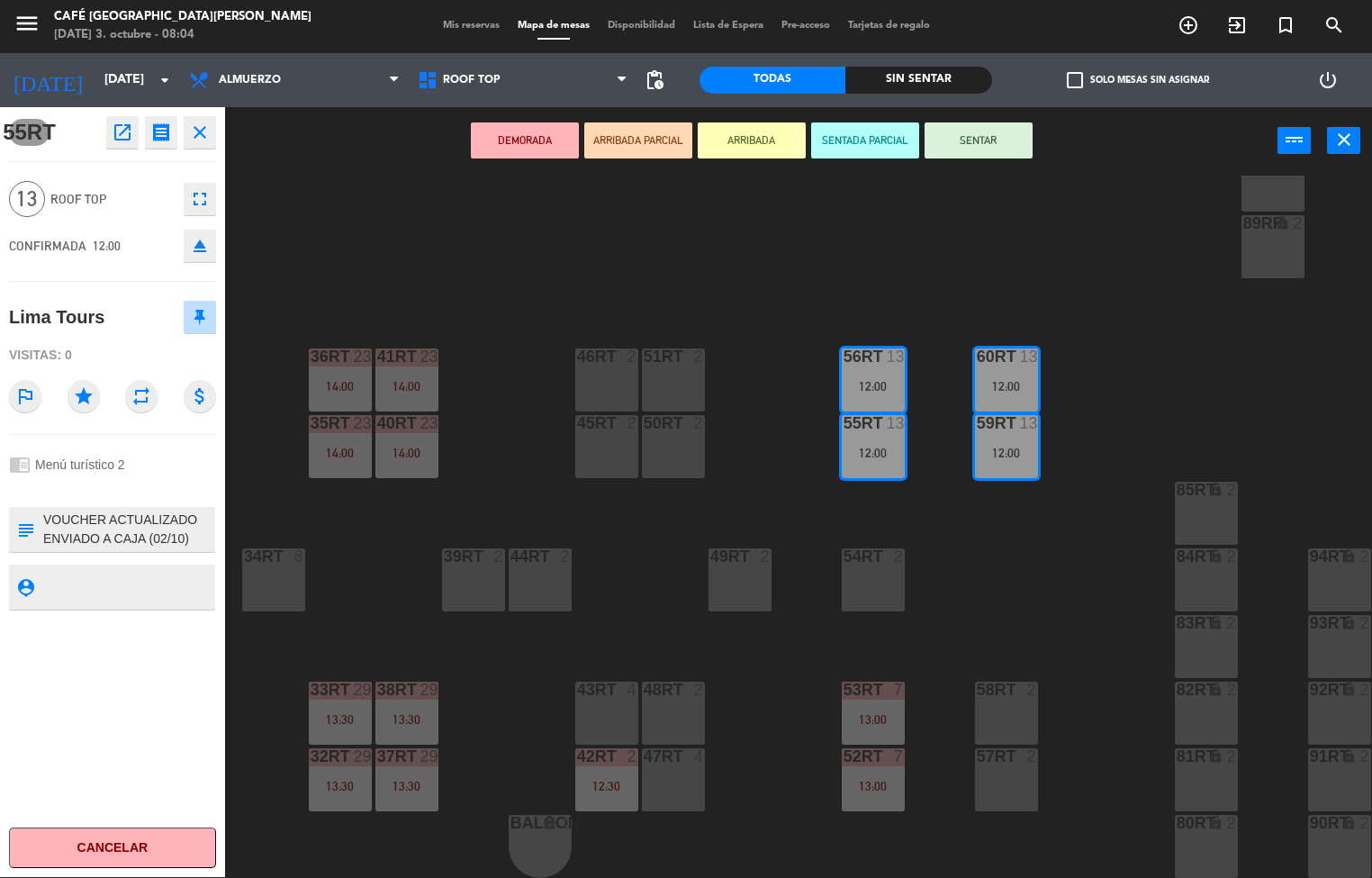
click at [977, 416] on div "59RT" at bounding box center [977, 423] width 1 height 16
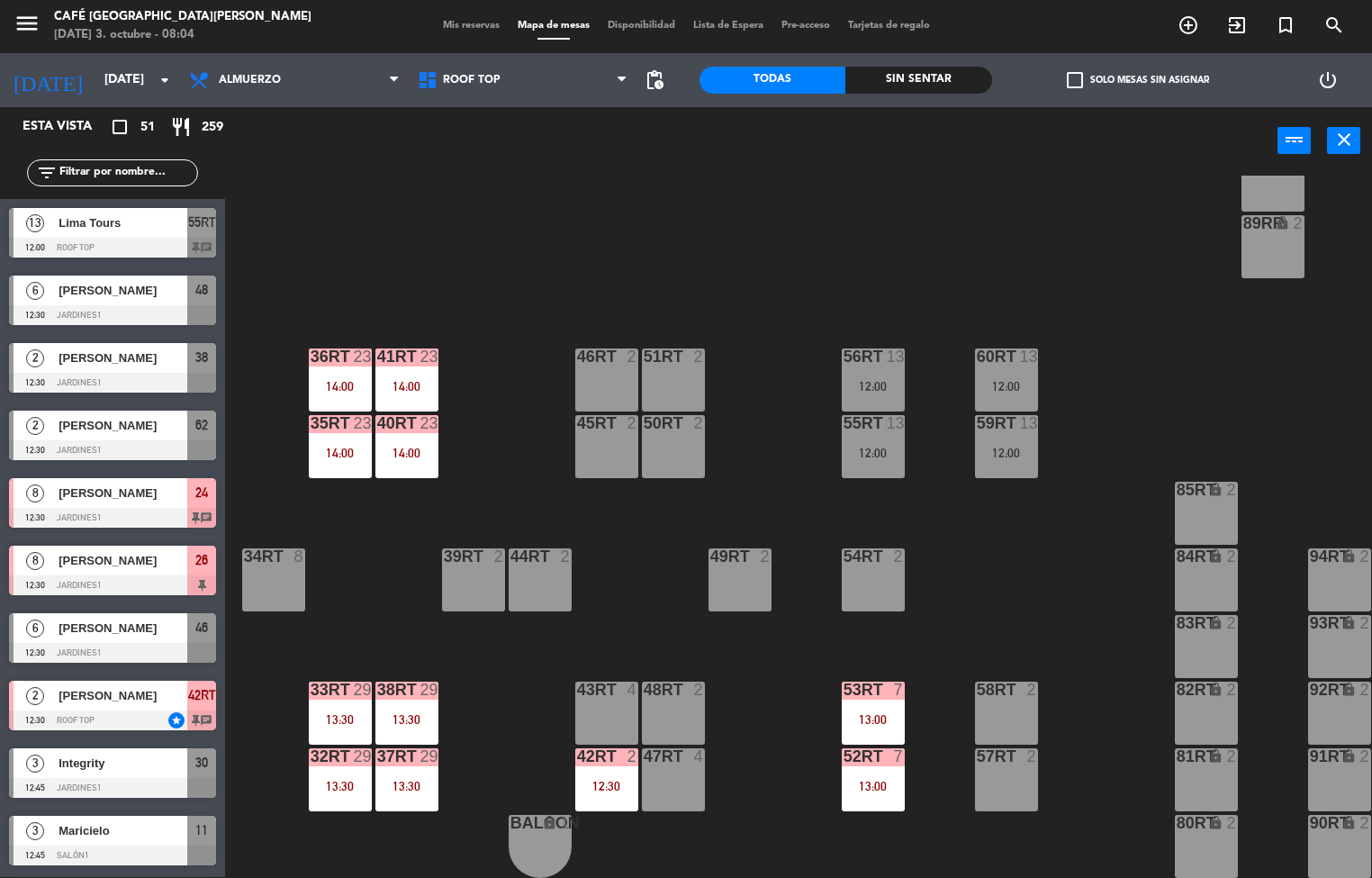
click at [984, 431] on div "59RT 13 12:00" at bounding box center [1007, 447] width 63 height 63
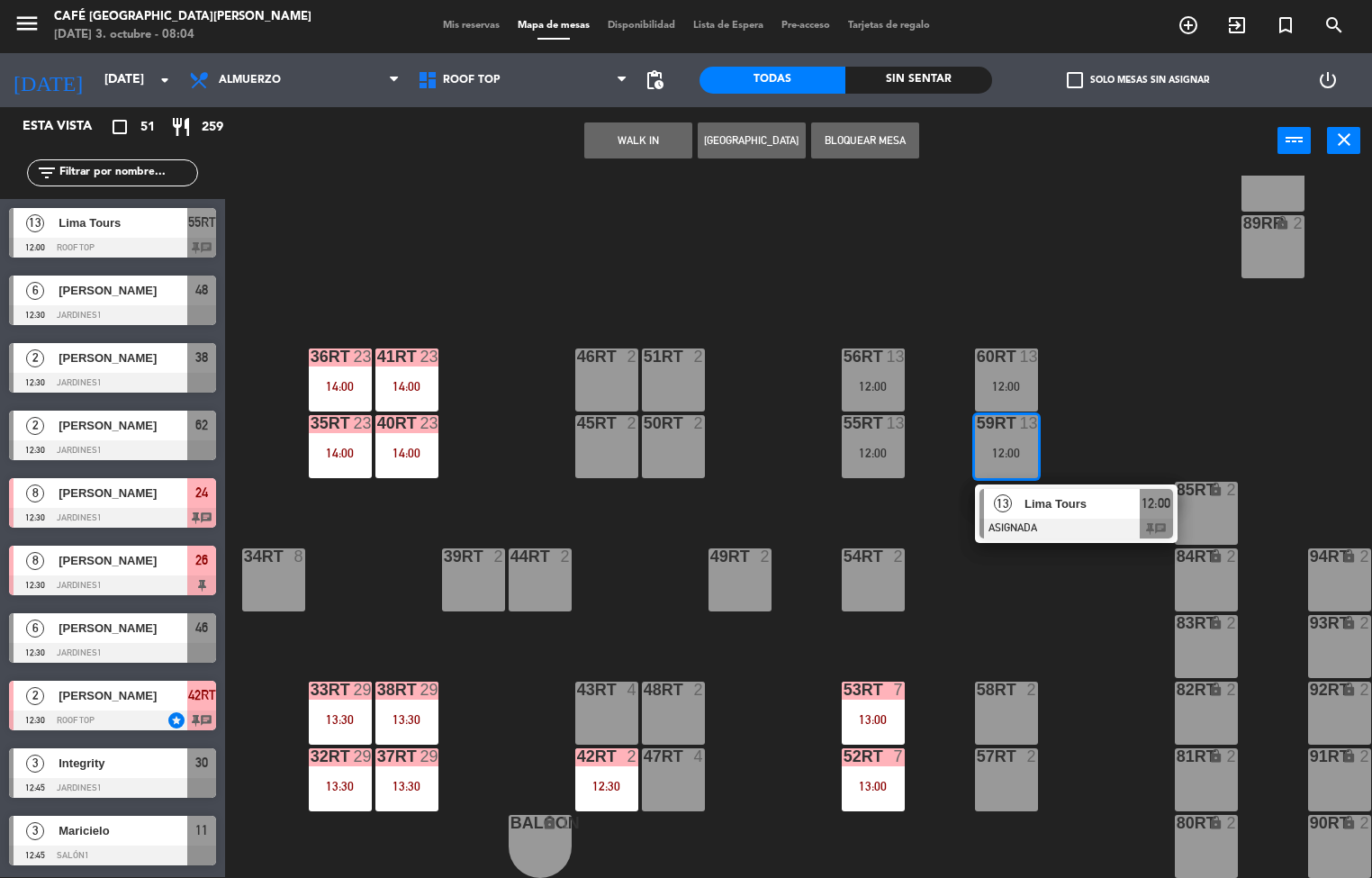
click at [1049, 495] on span "Lima Tours" at bounding box center [1082, 504] width 115 height 19
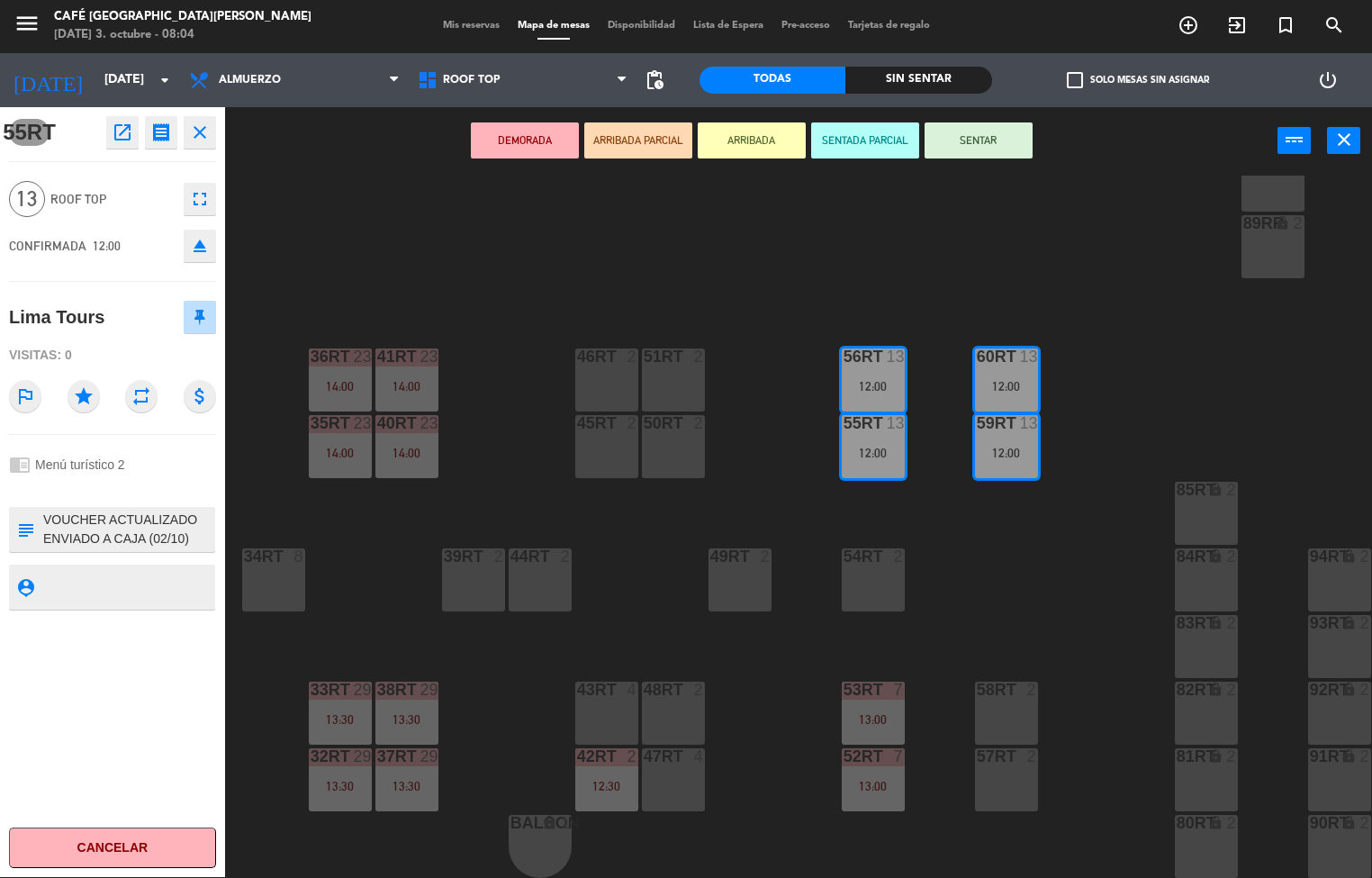
click at [144, 177] on div "13 Roof Top fullscreen" at bounding box center [112, 199] width 207 height 49
click at [120, 130] on icon "open_in_new" at bounding box center [122, 132] width 22 height 22
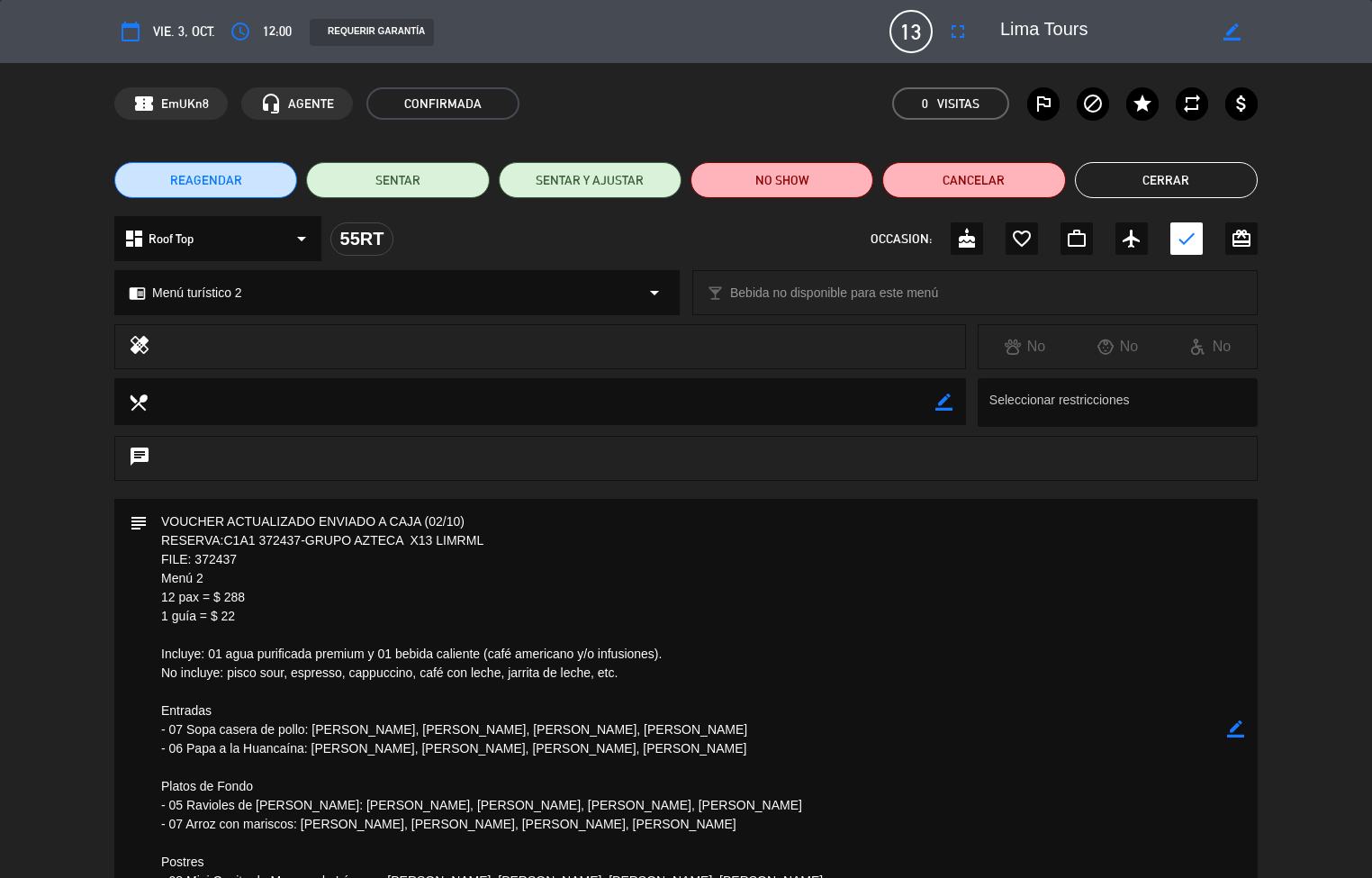
scroll to position [7, 0]
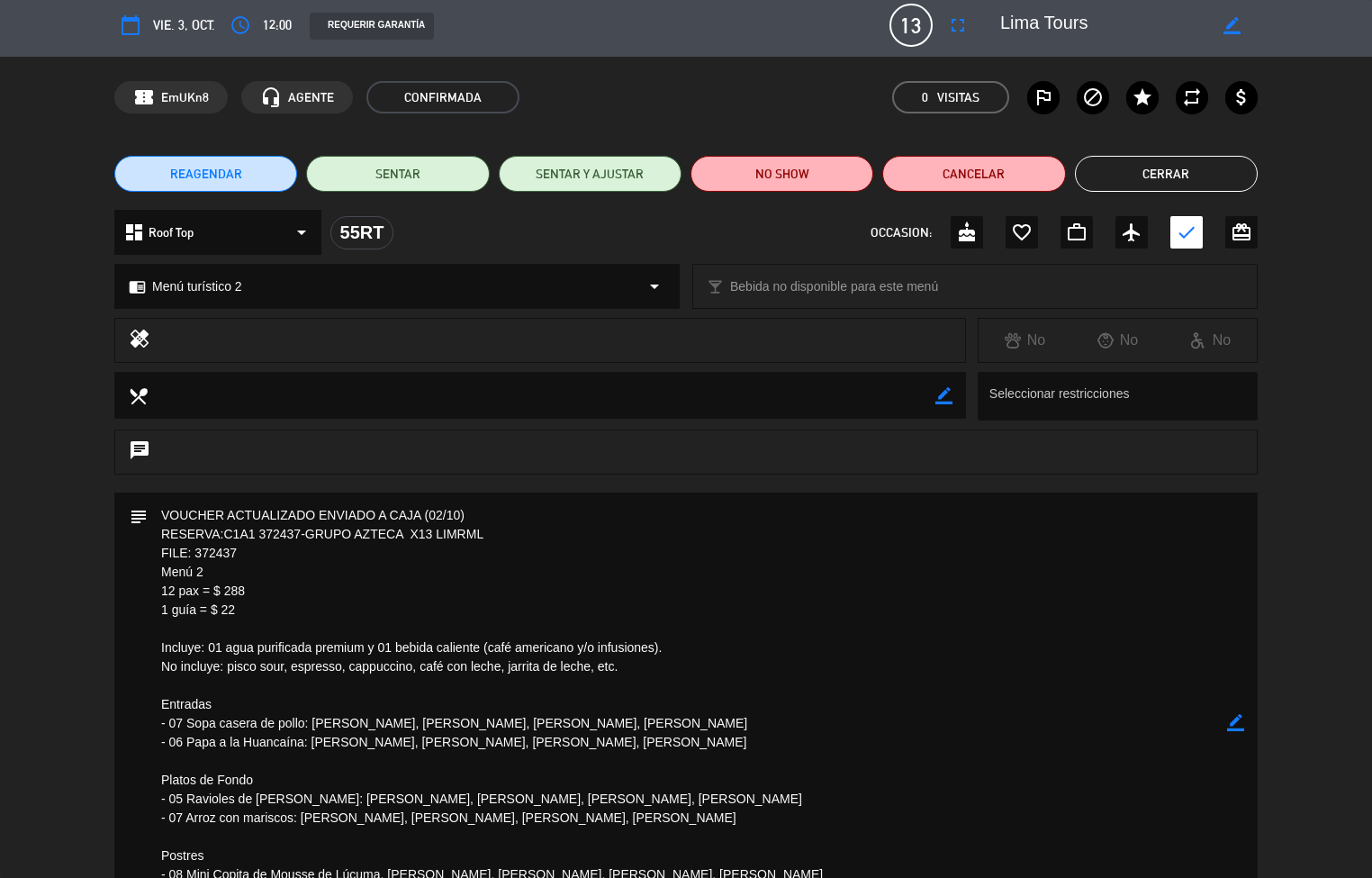
click at [1195, 170] on button "Cerrar" at bounding box center [1167, 174] width 183 height 36
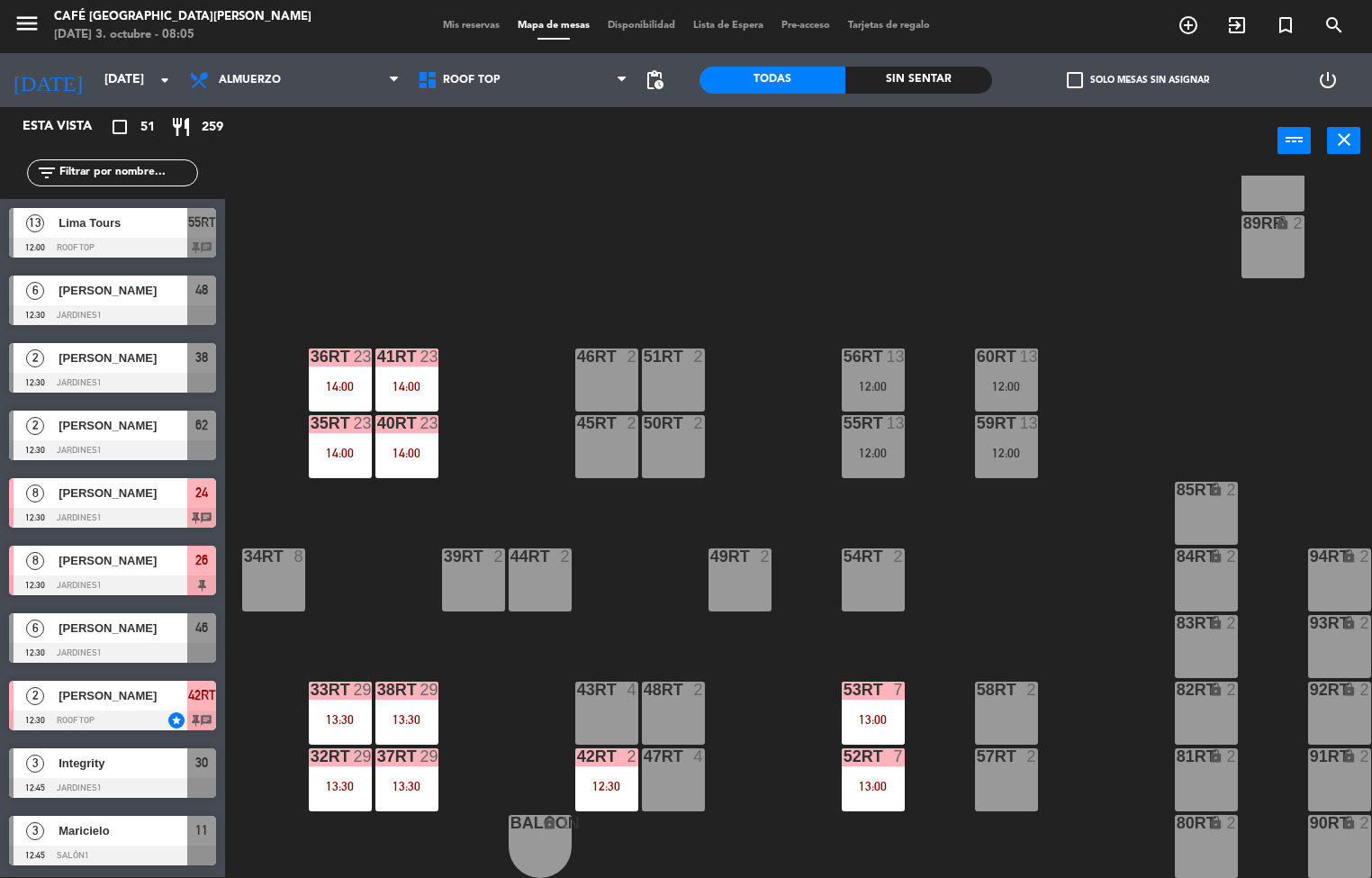
click at [600, 780] on div "12:30" at bounding box center [607, 786] width 63 height 12
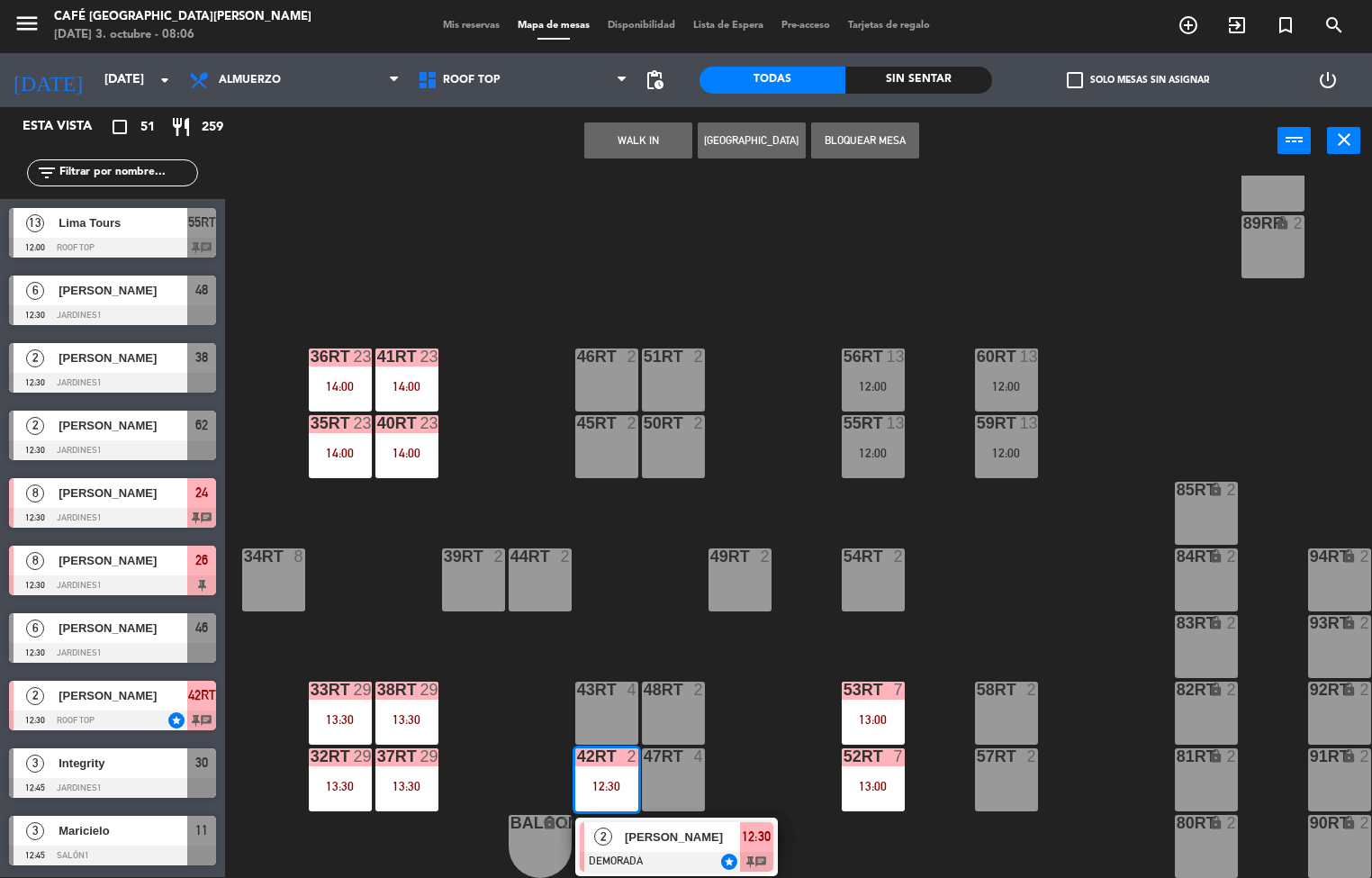
click at [703, 852] on div at bounding box center [677, 862] width 194 height 20
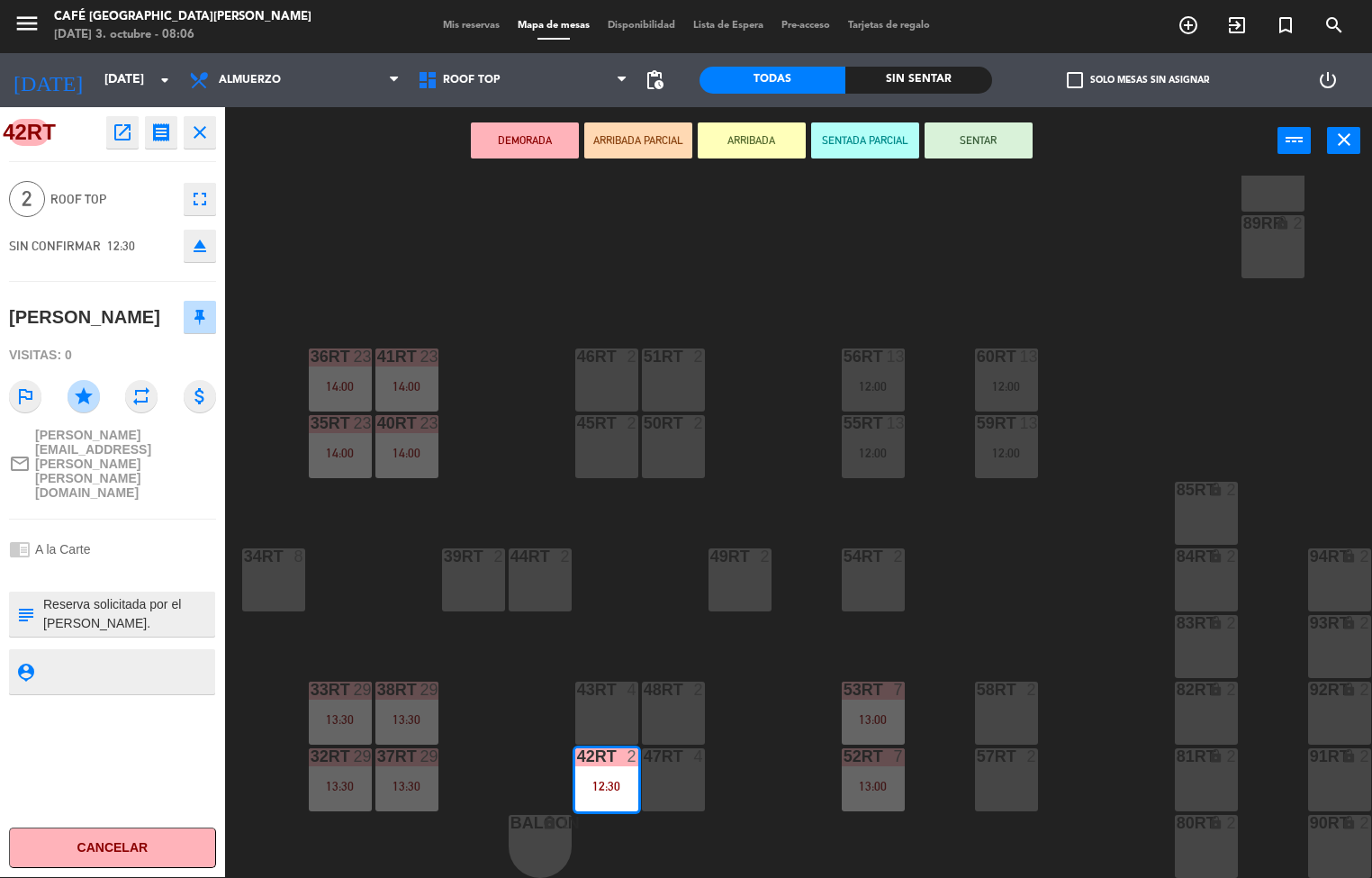
click at [1131, 593] on div "18RT 4 16RT 4 28RT 2 80RR lock 2 27RT 5 7RT 5 S1RT lock 2 17RT 5 81RR lock 2 29…" at bounding box center [805, 527] width 1133 height 703
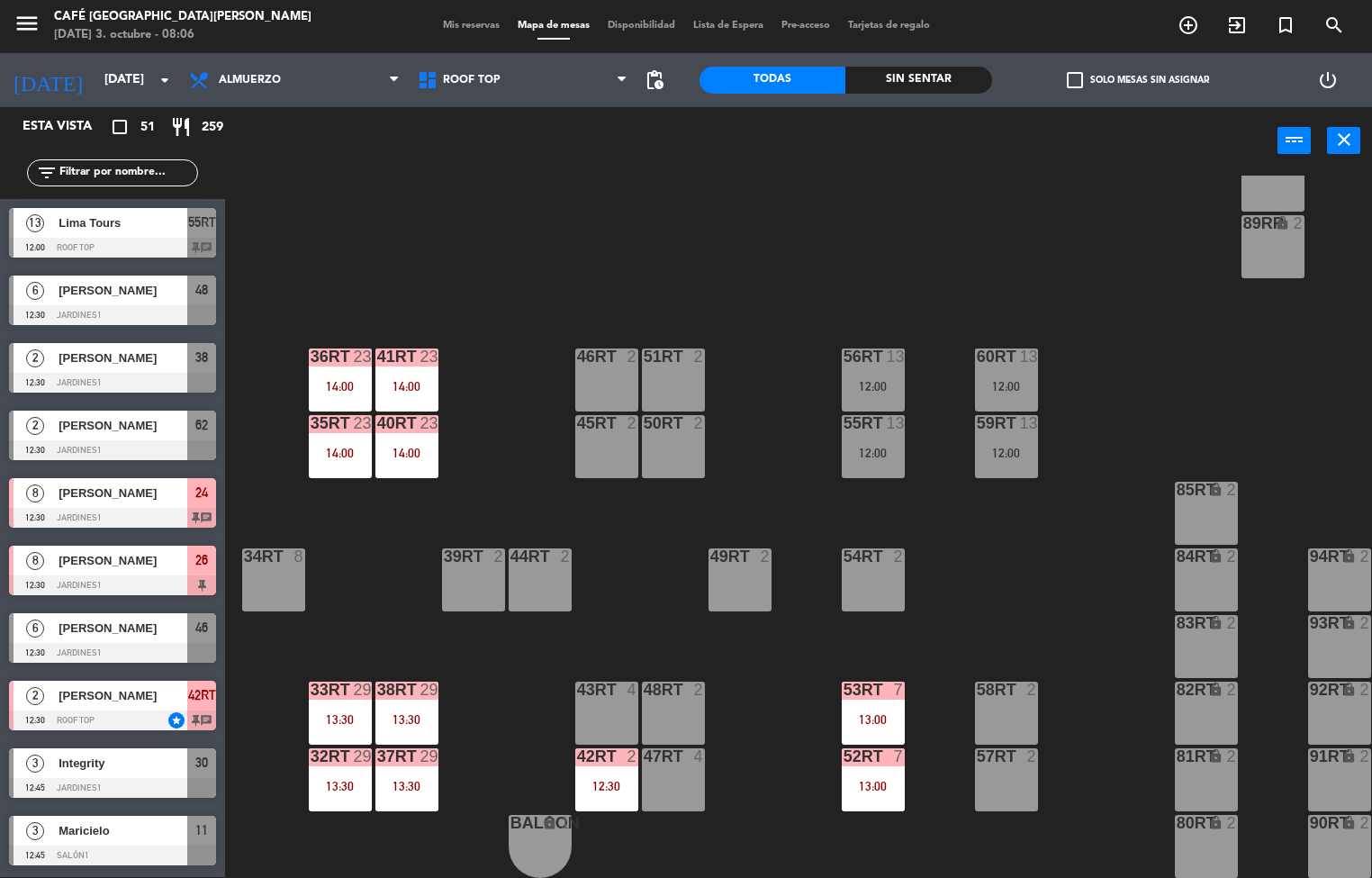
click at [405, 703] on div "38rt 29 13:30" at bounding box center [407, 713] width 63 height 63
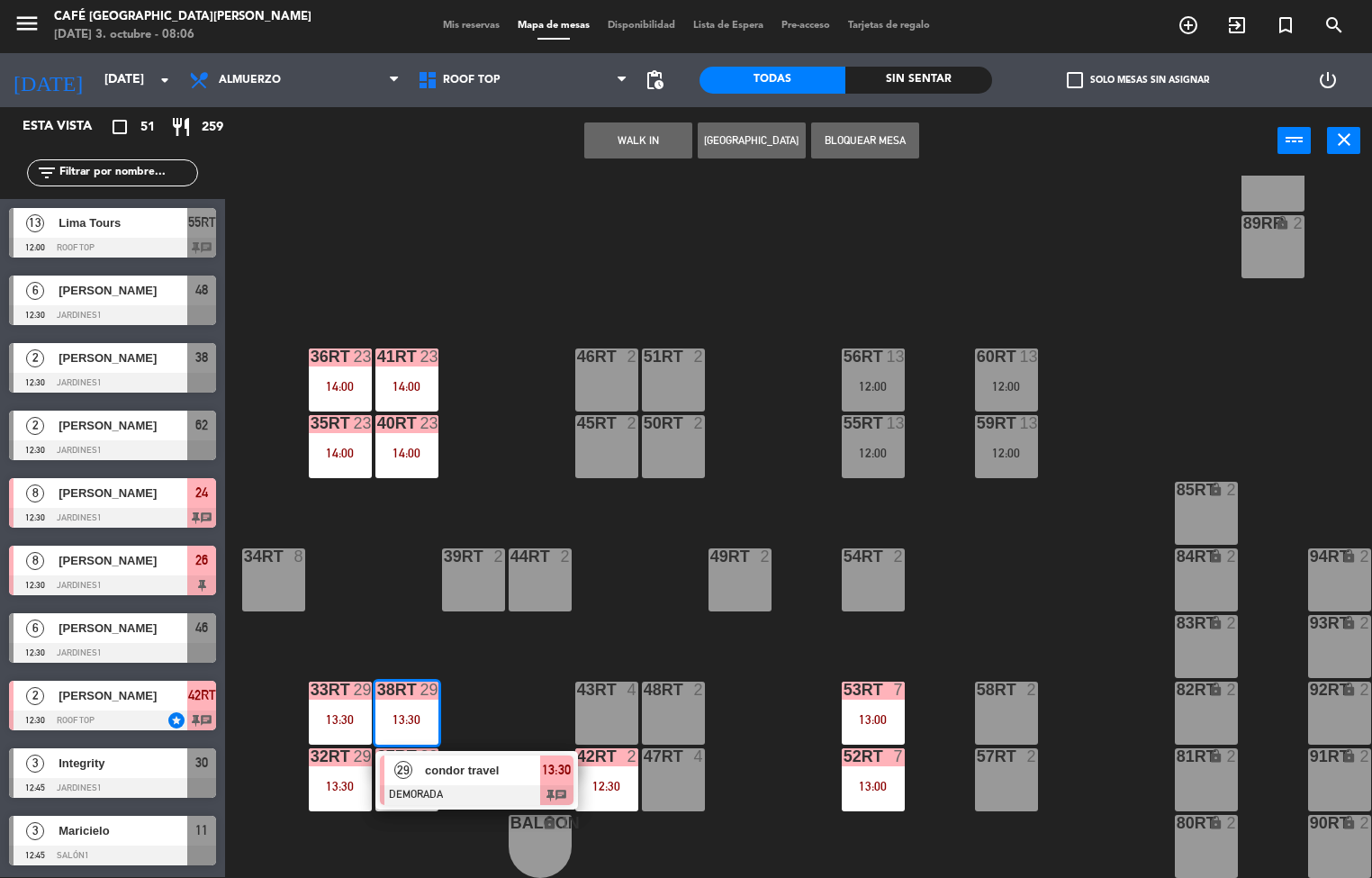
click at [473, 768] on span "condor travel" at bounding box center [482, 771] width 115 height 19
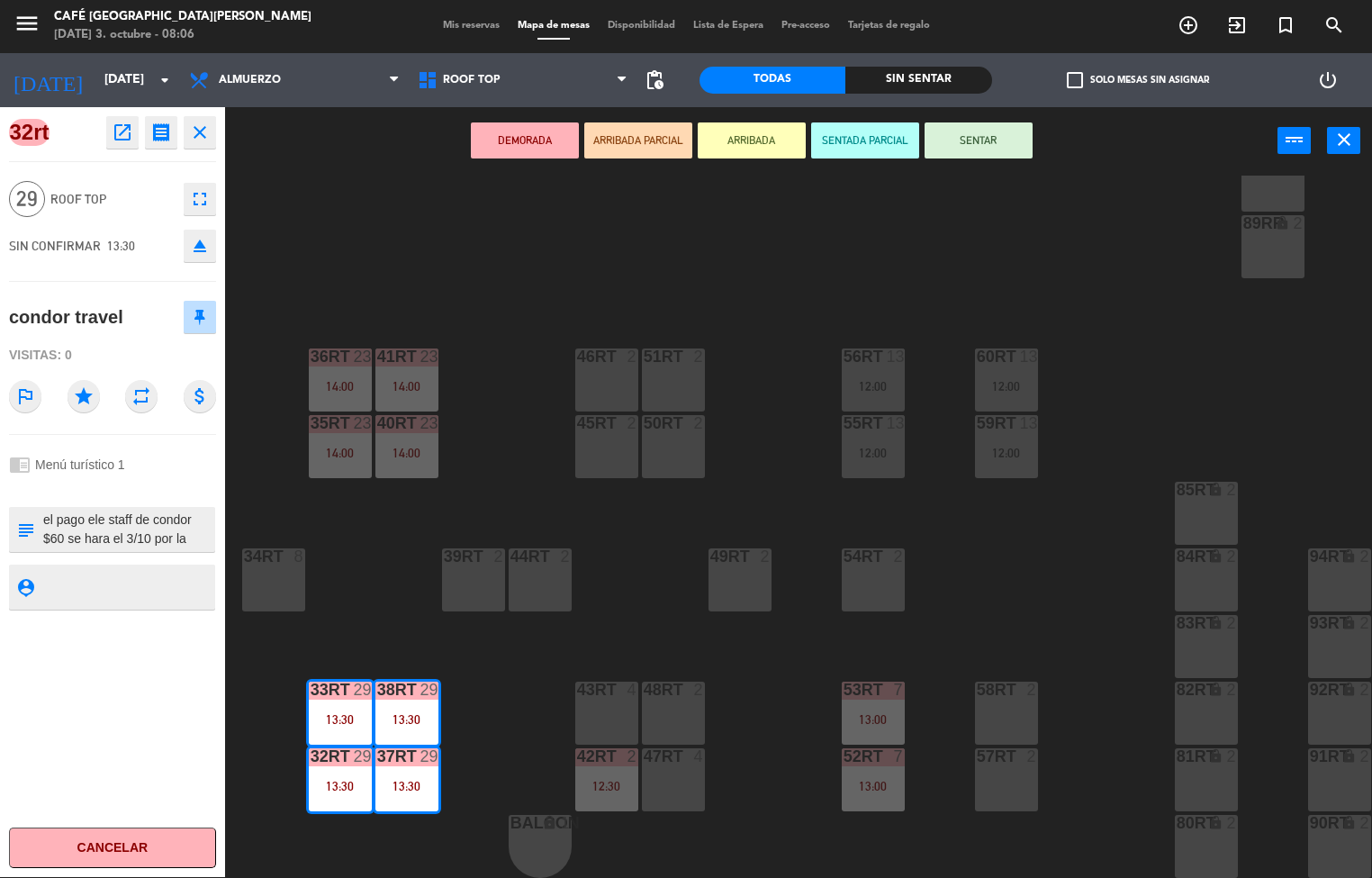
click at [122, 133] on icon "open_in_new" at bounding box center [122, 132] width 22 height 22
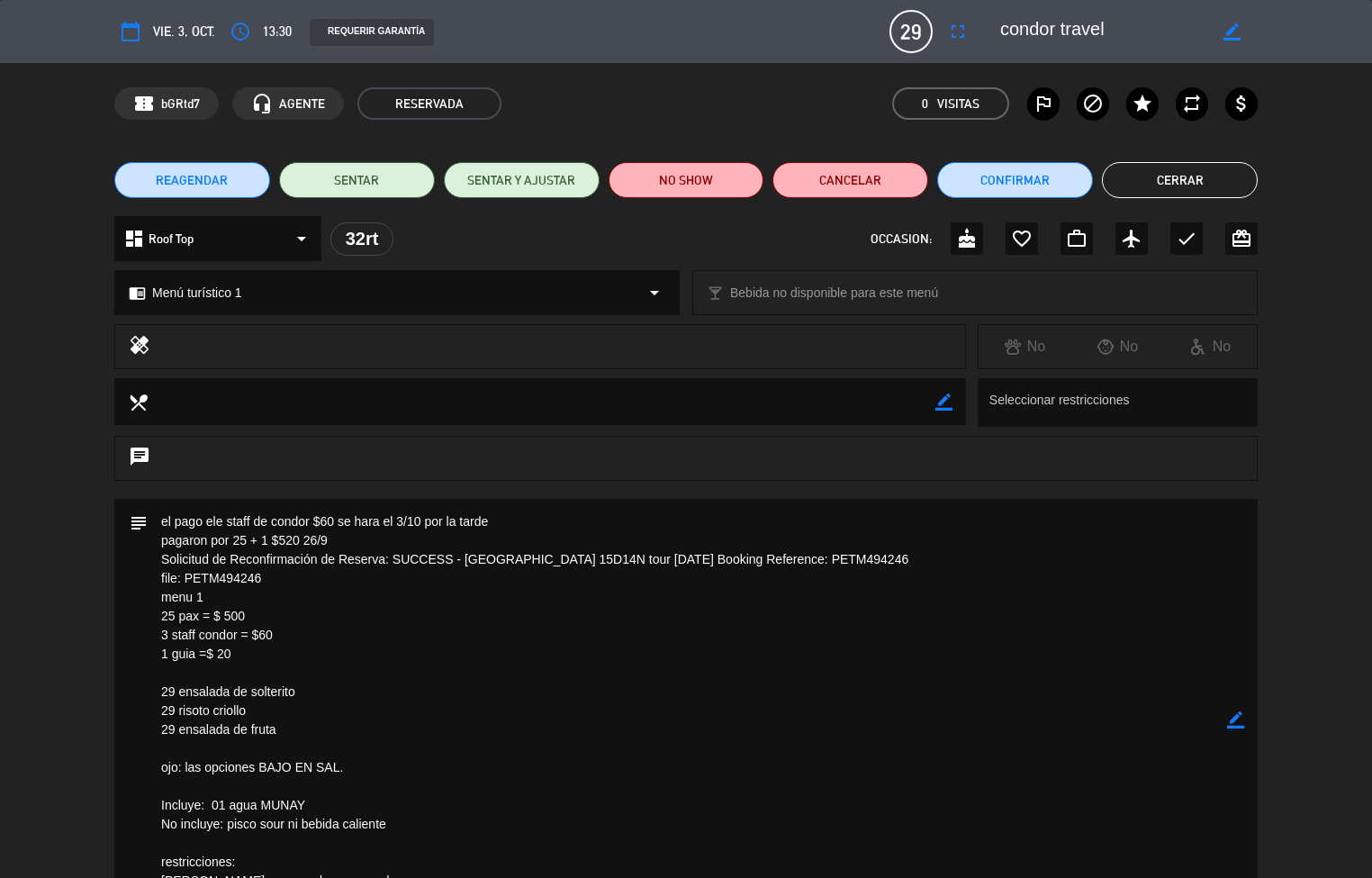
click at [1208, 174] on button "Cerrar" at bounding box center [1180, 180] width 156 height 36
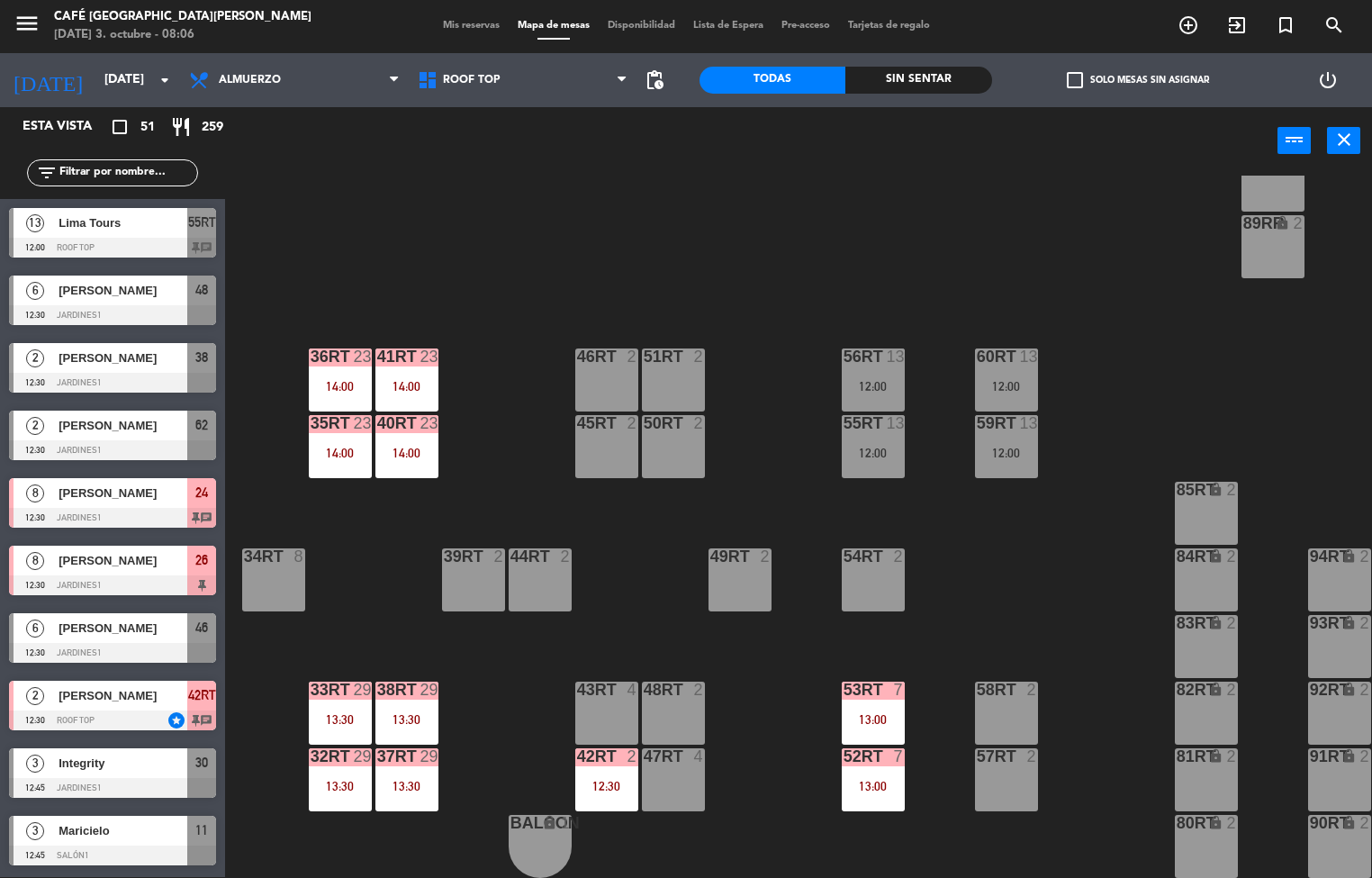
scroll to position [1, 0]
click at [409, 428] on div "40RT 23 14:00" at bounding box center [407, 447] width 63 height 63
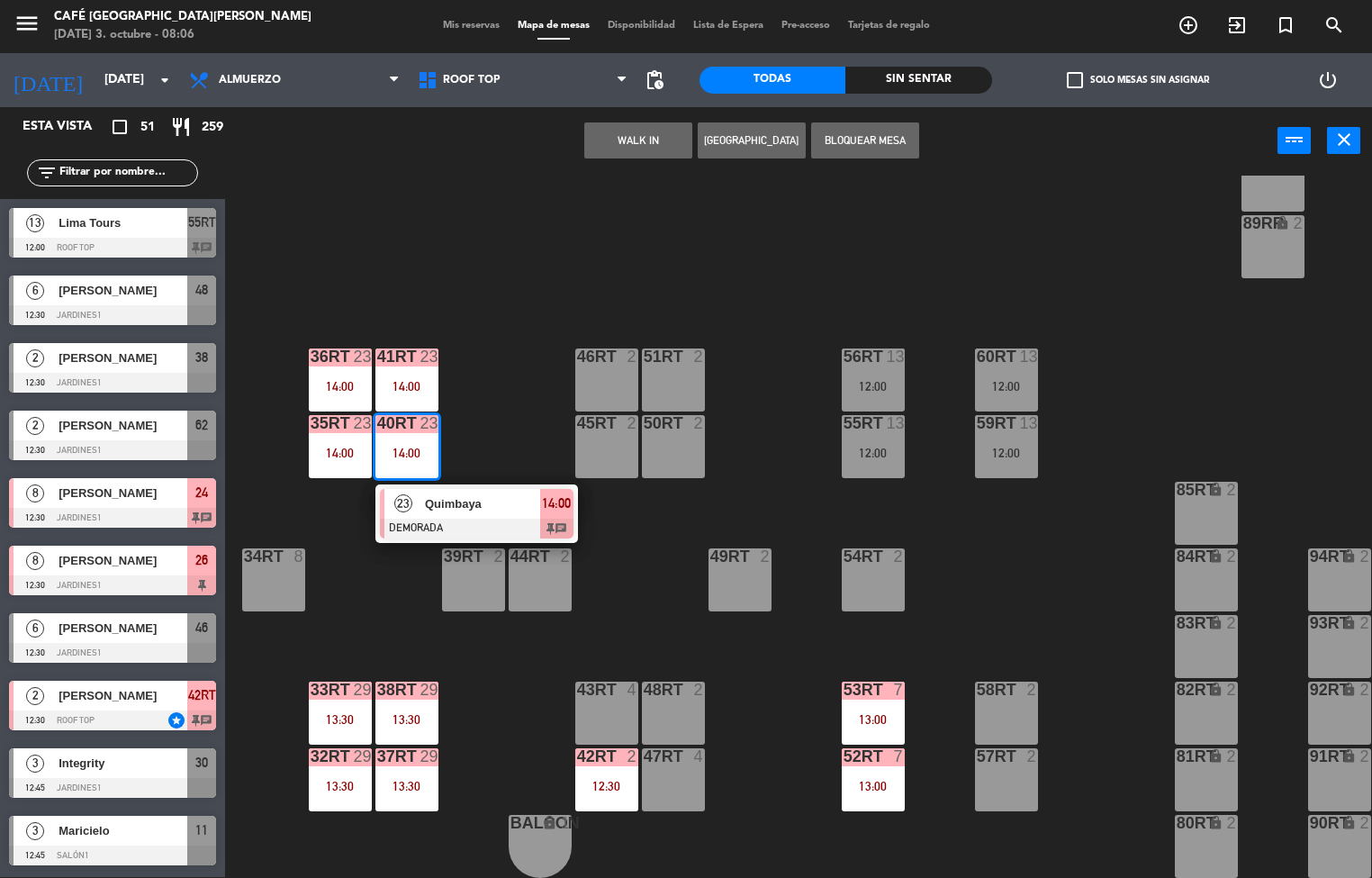
click at [486, 508] on div "Quimbaya" at bounding box center [481, 503] width 117 height 29
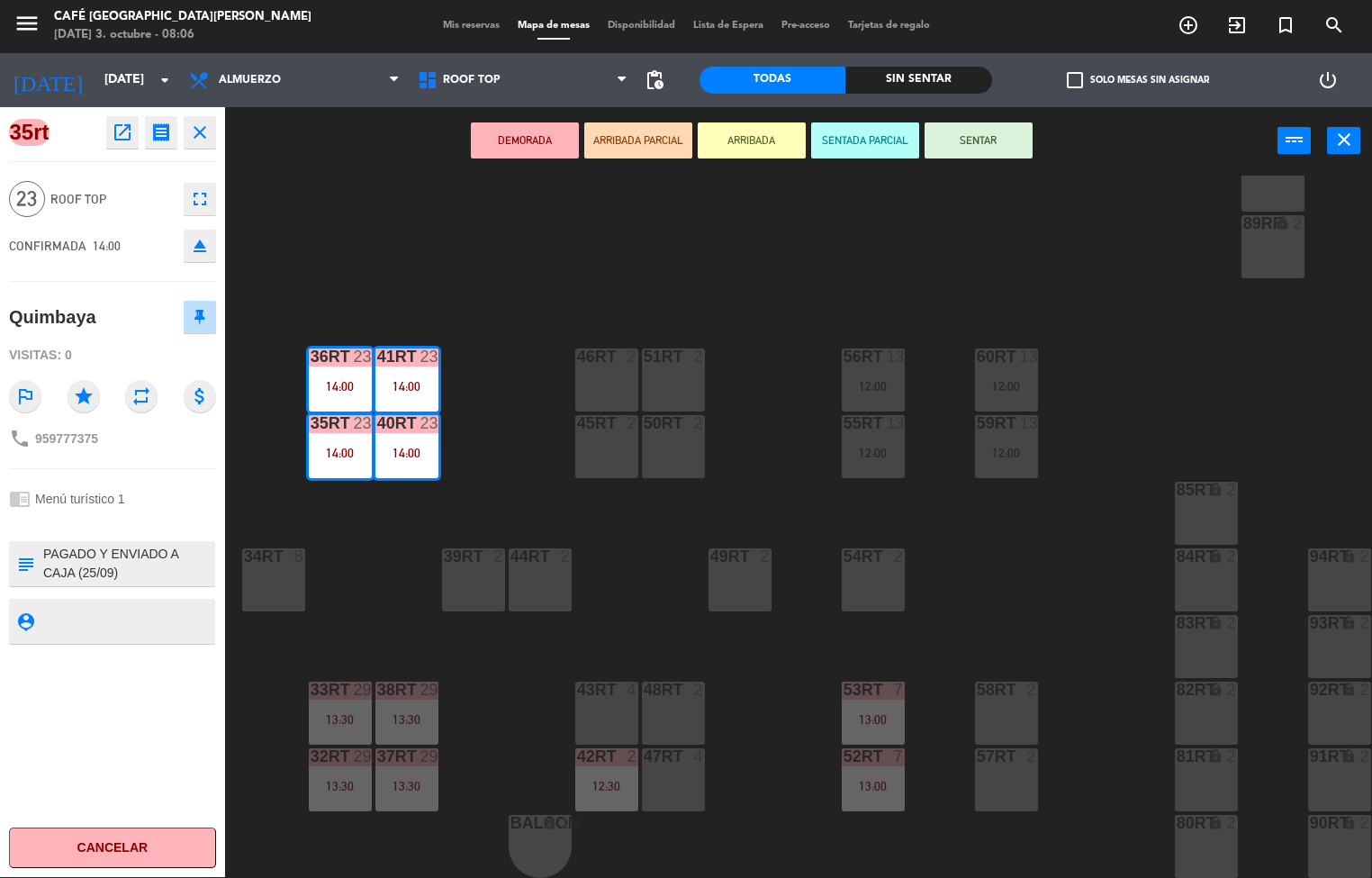
click at [117, 130] on icon "open_in_new" at bounding box center [122, 132] width 22 height 22
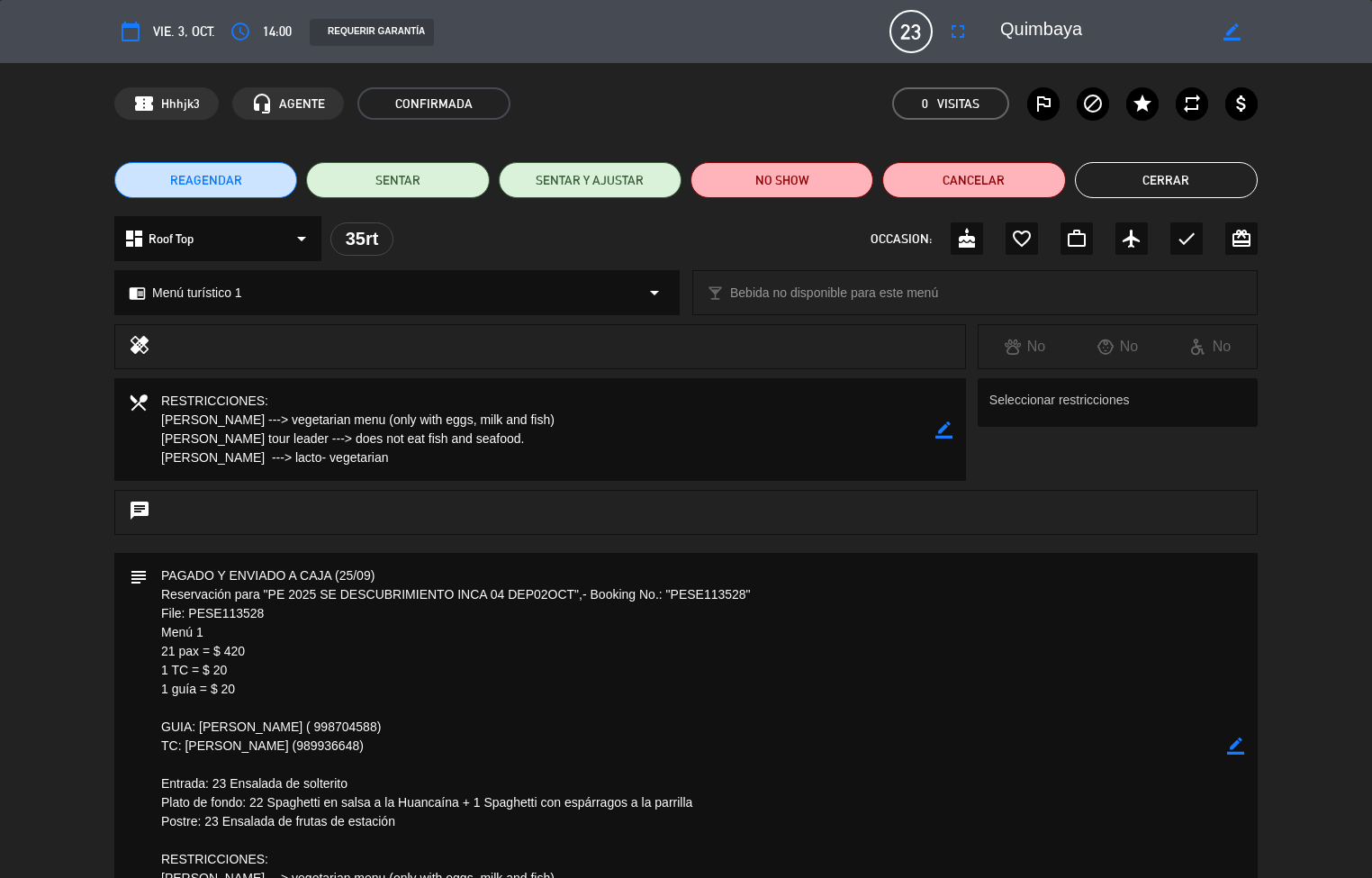
click at [1175, 187] on button "Cerrar" at bounding box center [1167, 180] width 183 height 36
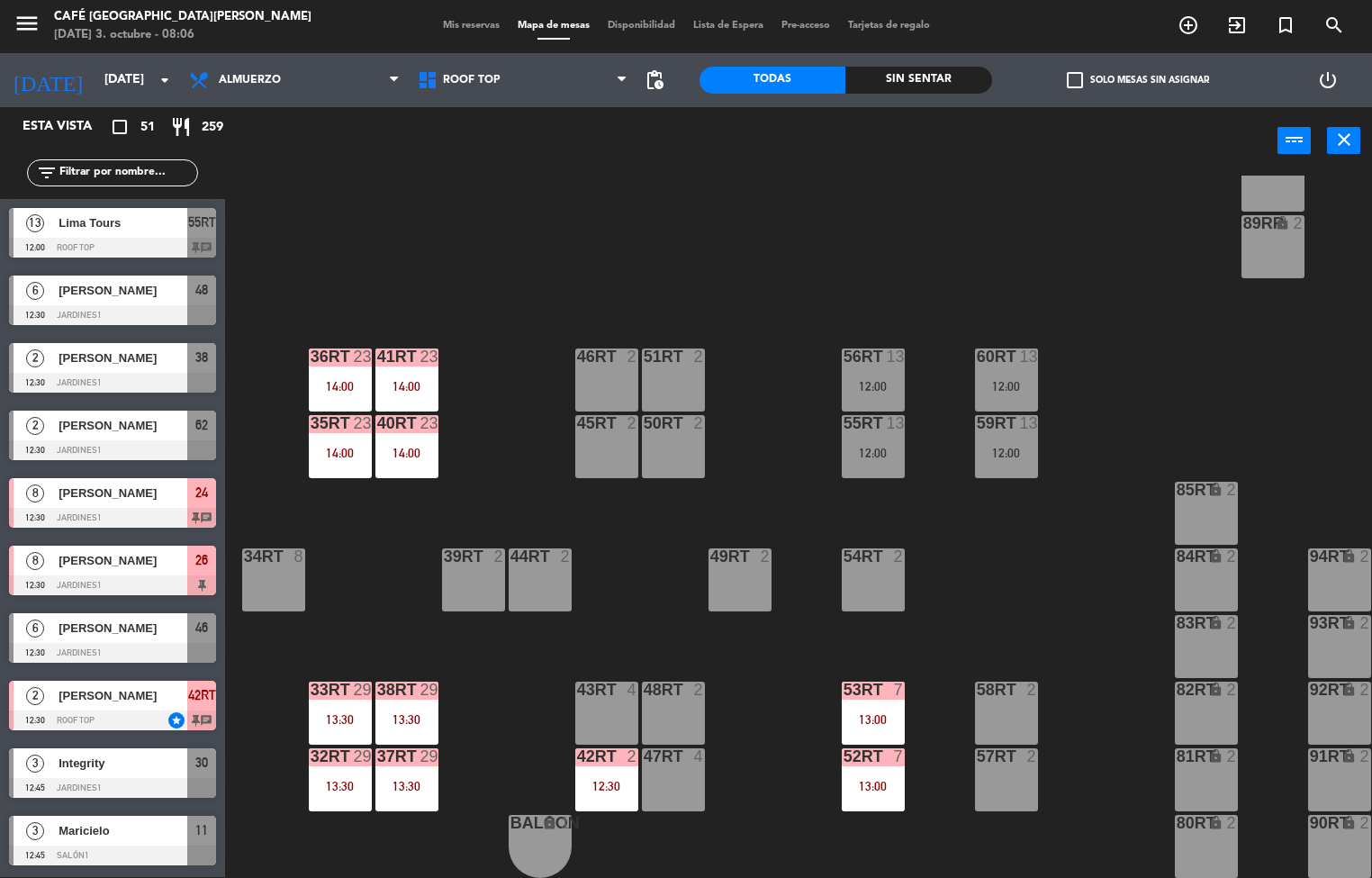
scroll to position [65, 0]
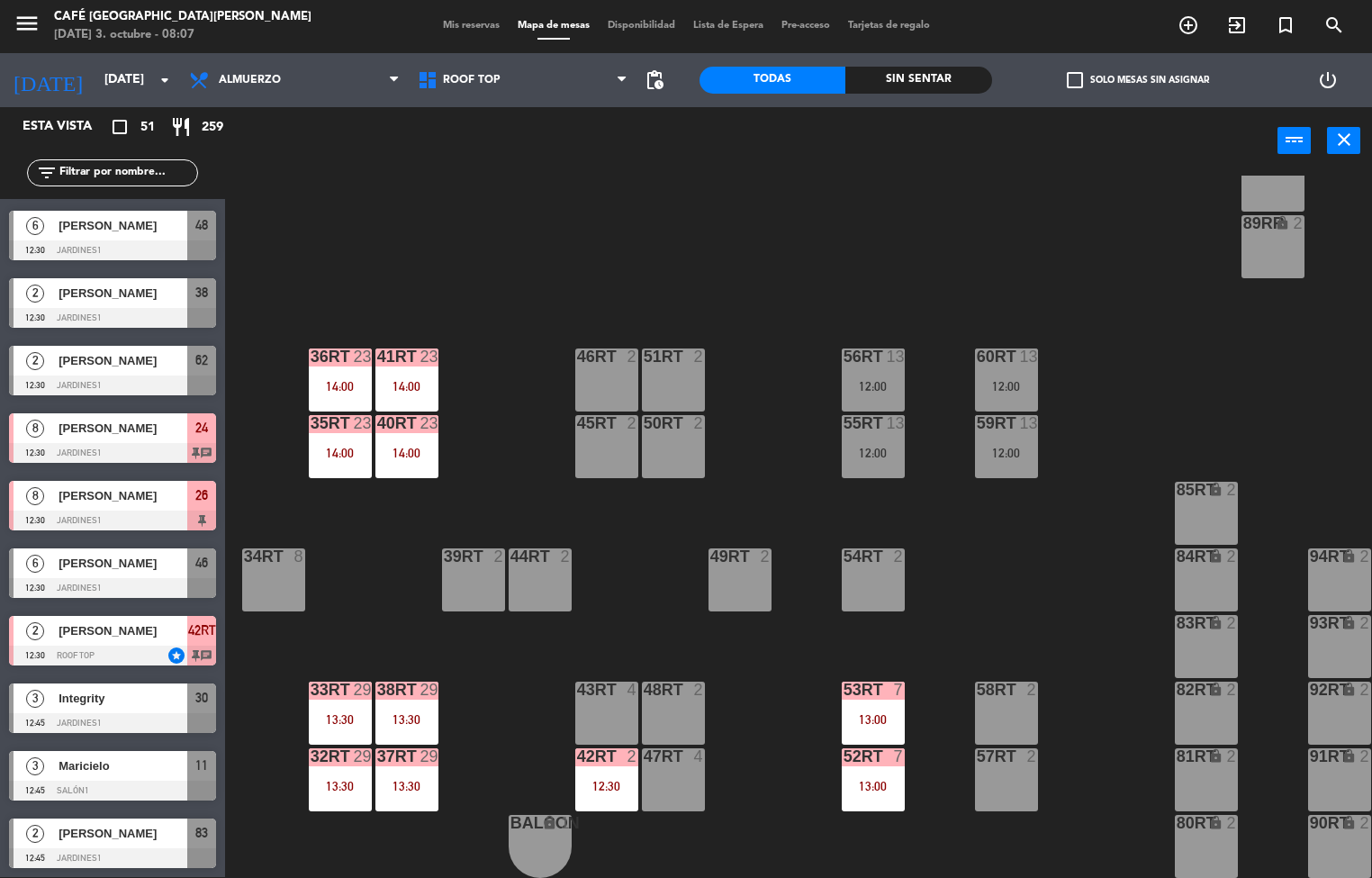
click at [846, 380] on div "12:00" at bounding box center [873, 386] width 63 height 12
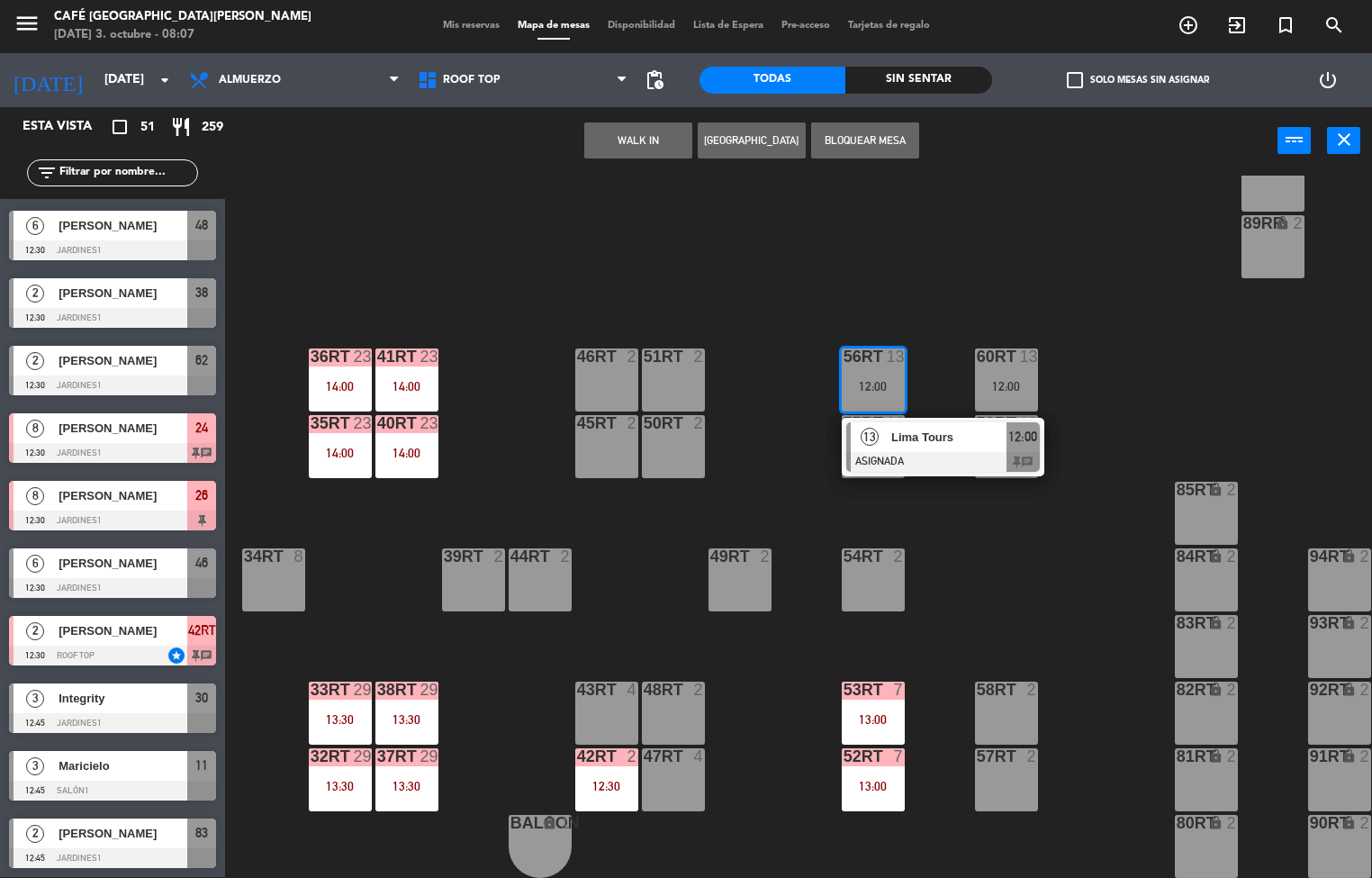
click at [976, 452] on div at bounding box center [943, 461] width 194 height 20
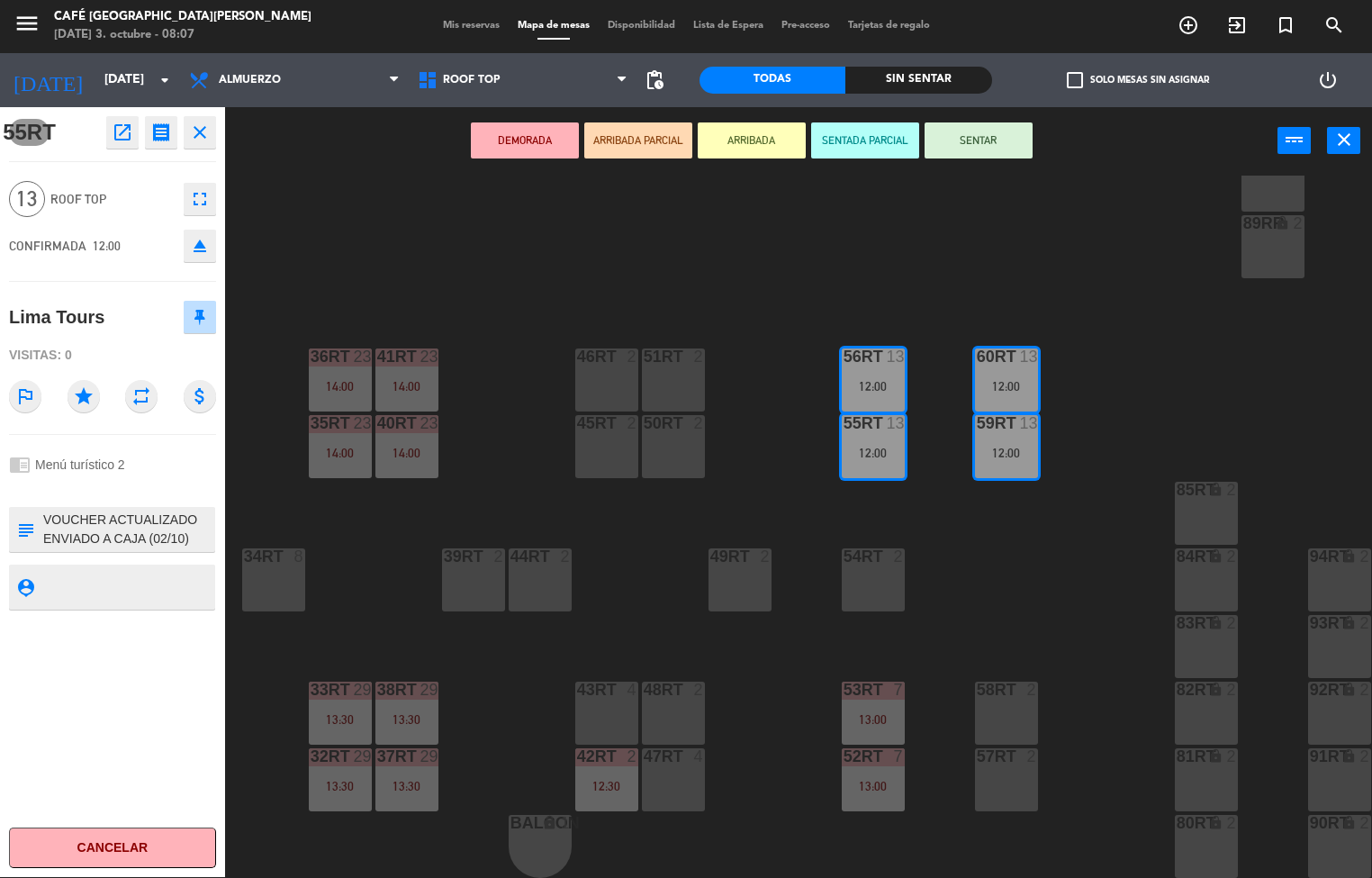
click at [120, 129] on icon "open_in_new" at bounding box center [122, 132] width 22 height 22
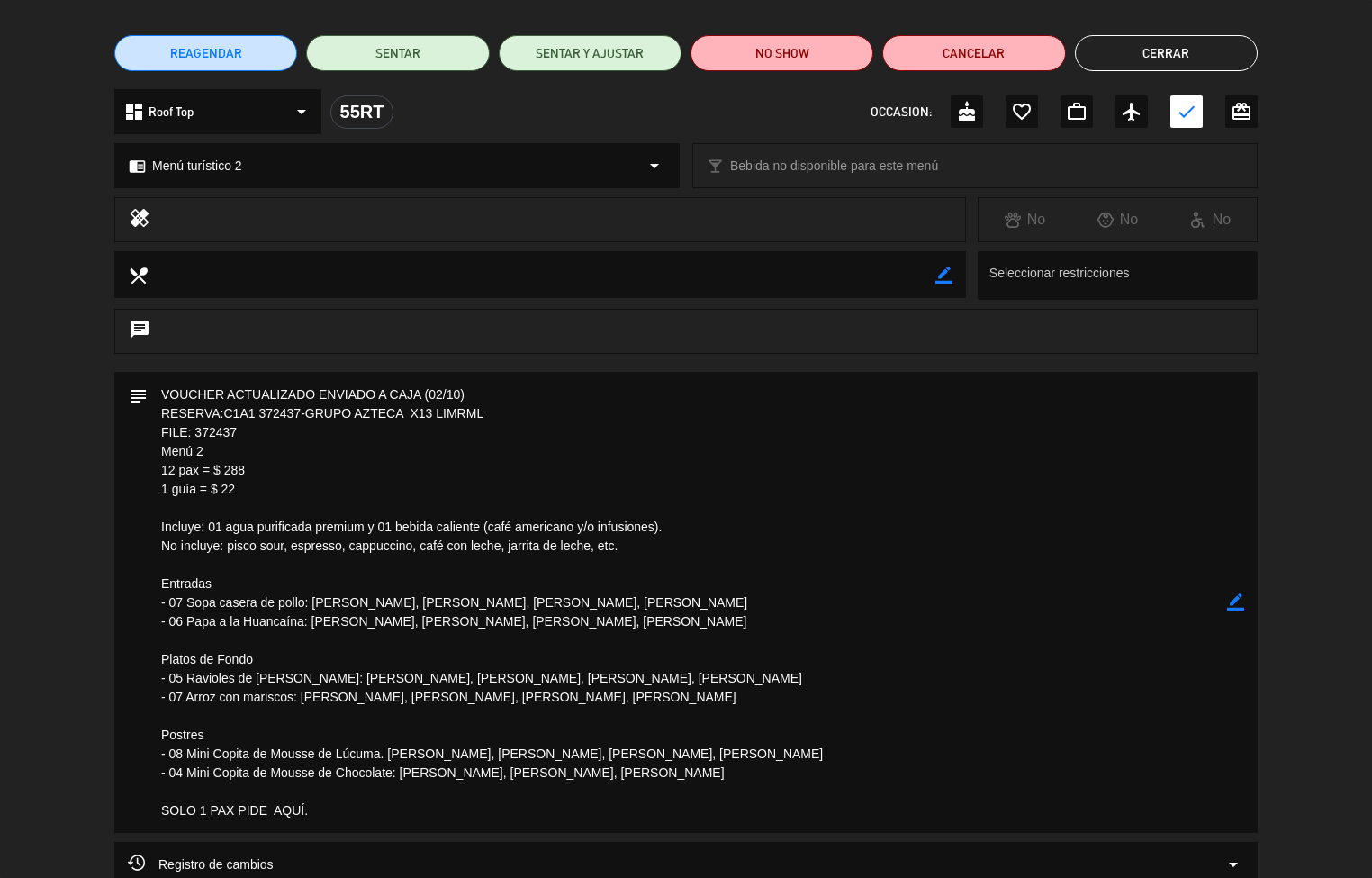
scroll to position [127, 0]
click at [1175, 49] on button "Cerrar" at bounding box center [1167, 52] width 183 height 36
